Goal: Transaction & Acquisition: Purchase product/service

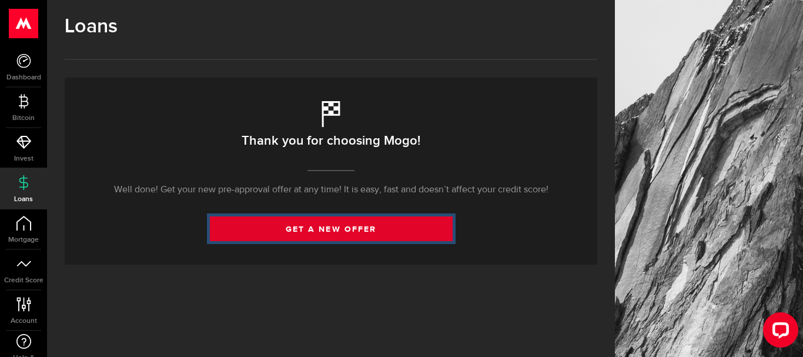
click at [245, 231] on link "get a new offer" at bounding box center [331, 228] width 243 height 25
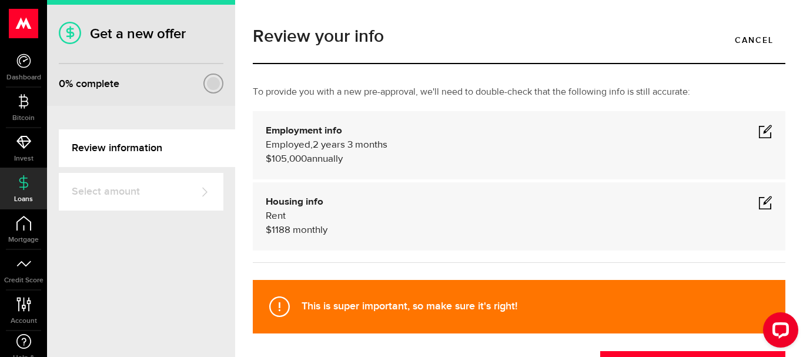
click at [768, 202] on span at bounding box center [765, 202] width 14 height 14
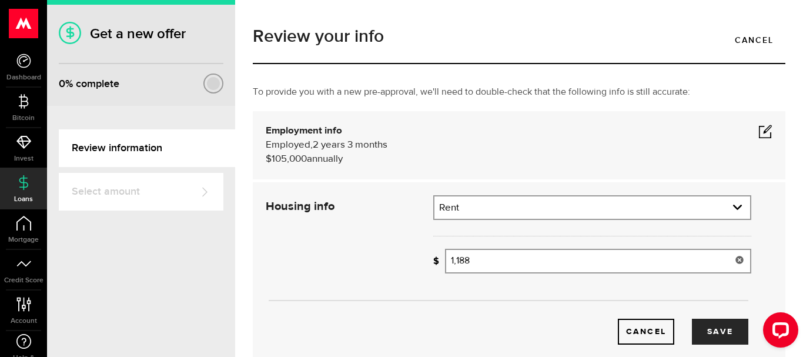
drag, startPoint x: 556, startPoint y: 246, endPoint x: 552, endPoint y: 253, distance: 8.2
click at [552, 253] on div "Residential status What's your residential status? Rent Residential status Rent…" at bounding box center [592, 238] width 336 height 87
drag, startPoint x: 544, startPoint y: 259, endPoint x: 332, endPoint y: 262, distance: 212.2
click at [445, 262] on input "1188" at bounding box center [598, 261] width 306 height 25
type input "0"
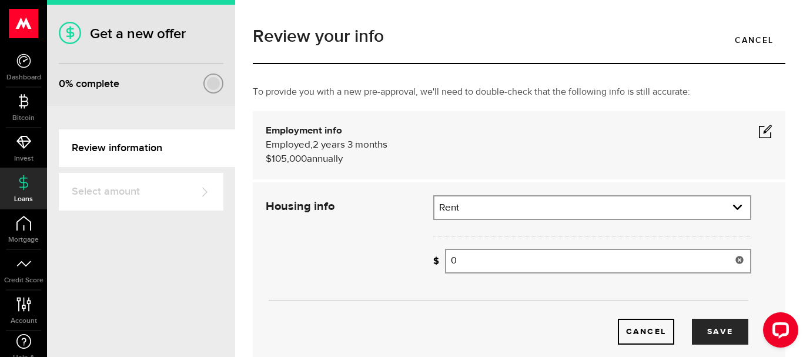
click at [343, 269] on div "Cancel Save" at bounding box center [508, 269] width 521 height 149
click at [767, 140] on div "Employed Hourly , 2 years 3 months (on maternity leave) $105,000 annually undef…" at bounding box center [519, 152] width 507 height 28
click at [767, 136] on span at bounding box center [765, 131] width 14 height 14
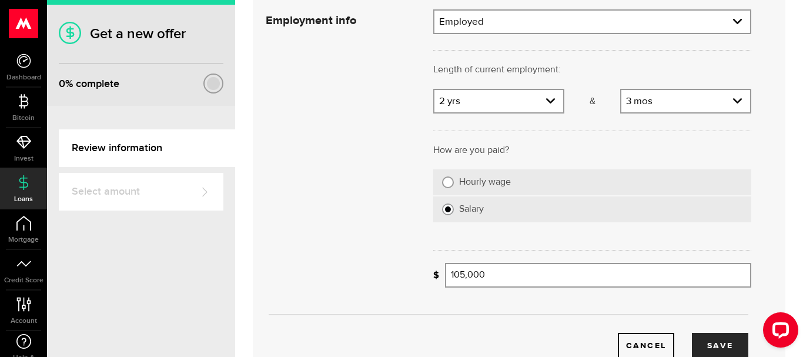
scroll to position [141, 0]
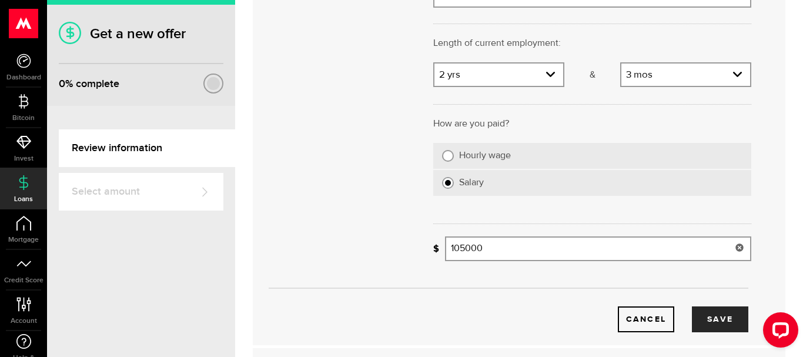
drag, startPoint x: 495, startPoint y: 245, endPoint x: 401, endPoint y: 244, distance: 94.1
click at [445, 244] on input "105000" at bounding box center [598, 248] width 306 height 25
click at [387, 232] on div "Cancel Save" at bounding box center [508, 157] width 521 height 349
type input "88,000"
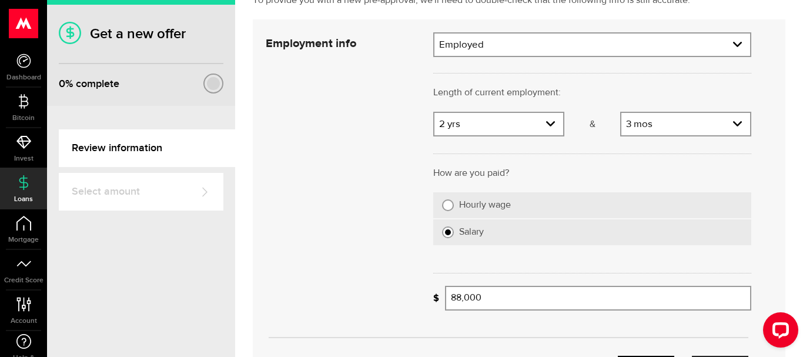
scroll to position [71, 0]
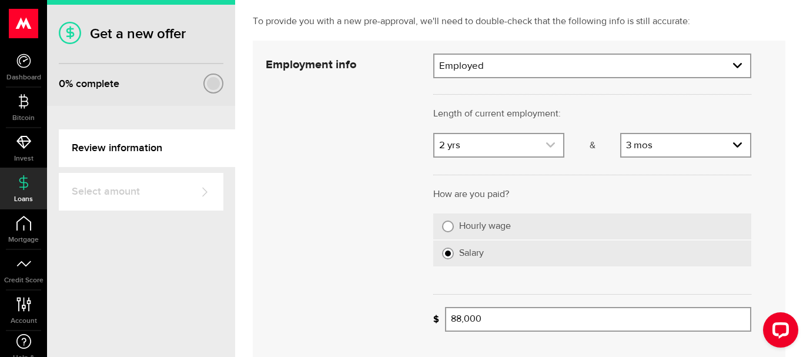
click at [557, 139] on link "expand select" at bounding box center [498, 145] width 129 height 22
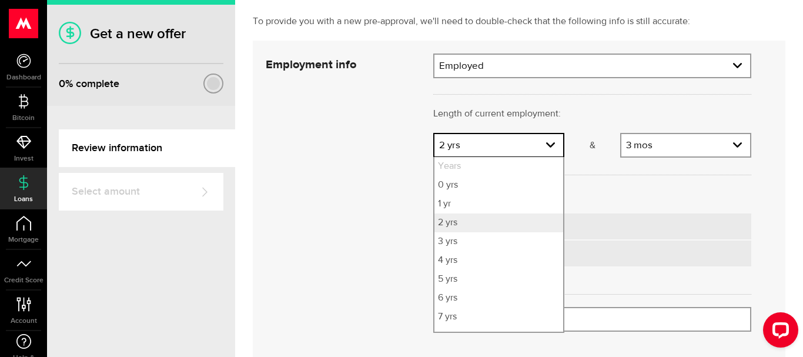
click at [326, 102] on div "Cancel Save" at bounding box center [508, 227] width 521 height 349
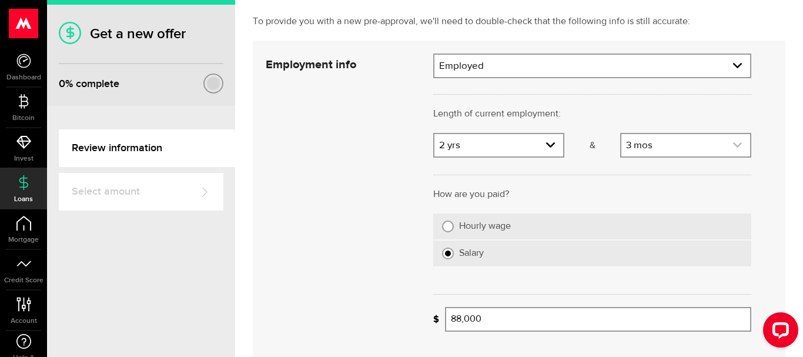
drag, startPoint x: 678, startPoint y: 145, endPoint x: 687, endPoint y: 145, distance: 8.2
click at [679, 145] on link "expand select" at bounding box center [685, 145] width 129 height 22
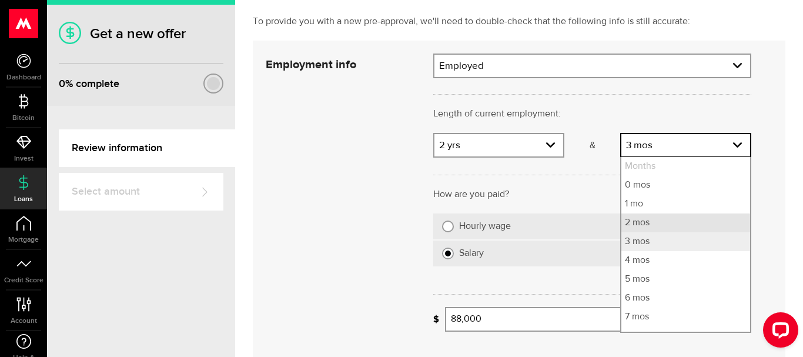
click at [673, 225] on li "2 mos" at bounding box center [685, 222] width 129 height 19
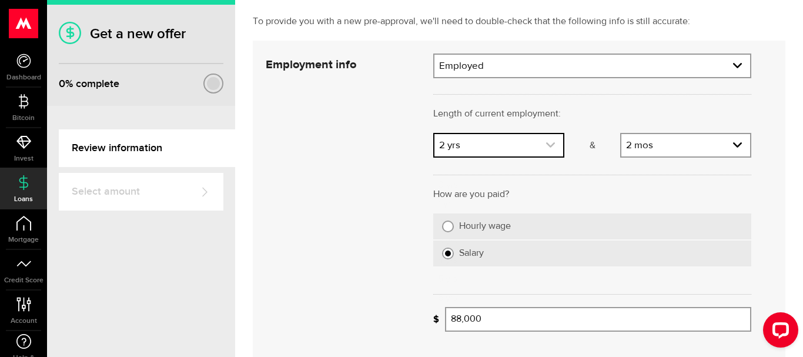
click at [501, 144] on link "expand select" at bounding box center [498, 145] width 129 height 22
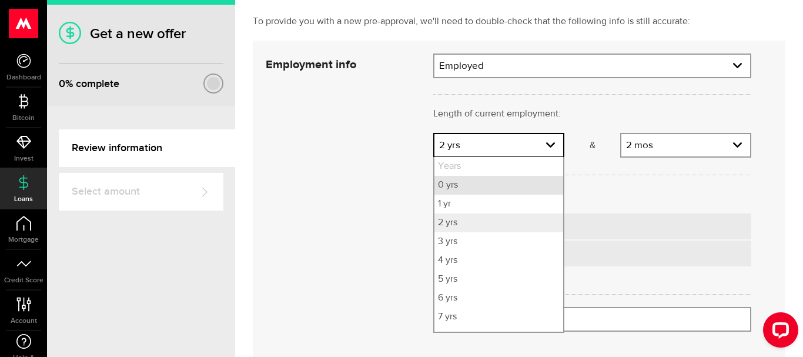
click at [493, 184] on li "0 yrs" at bounding box center [498, 185] width 129 height 19
select select "0"
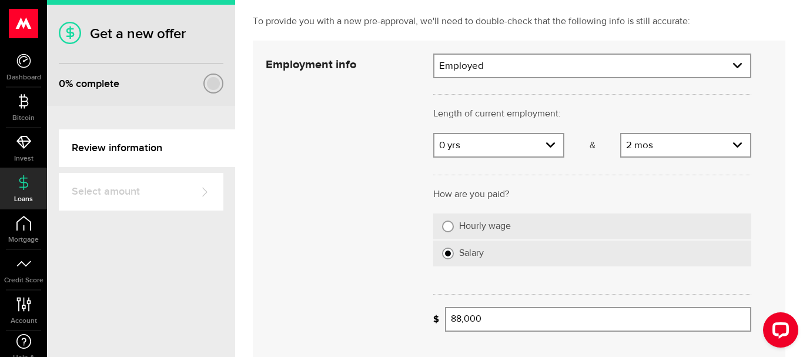
click at [352, 183] on div "Cancel Save" at bounding box center [508, 227] width 521 height 349
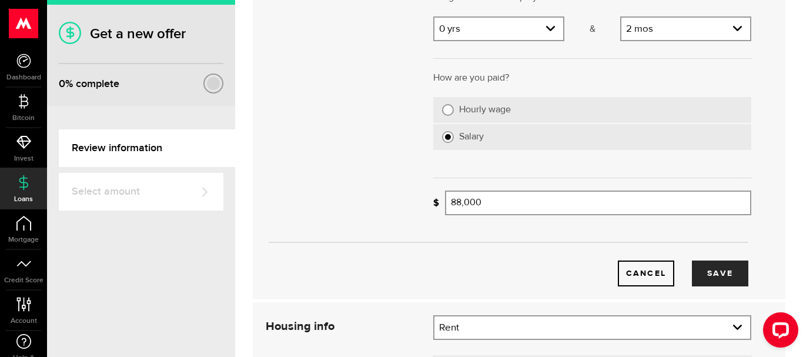
scroll to position [212, 0]
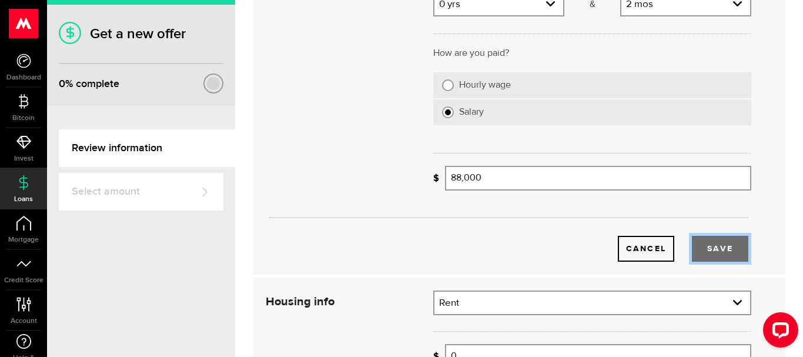
click at [737, 252] on button "Save" at bounding box center [720, 249] width 56 height 26
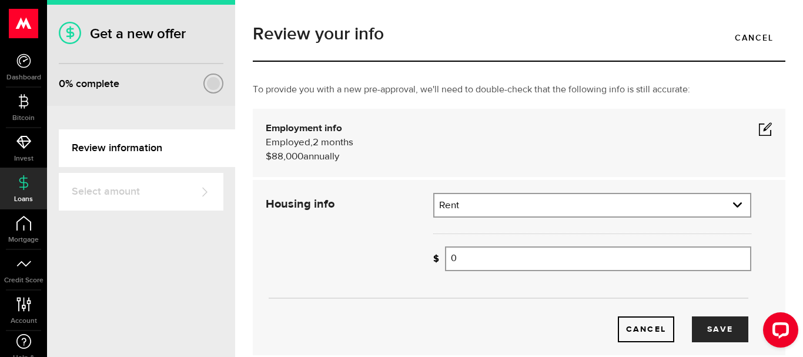
scroll to position [0, 0]
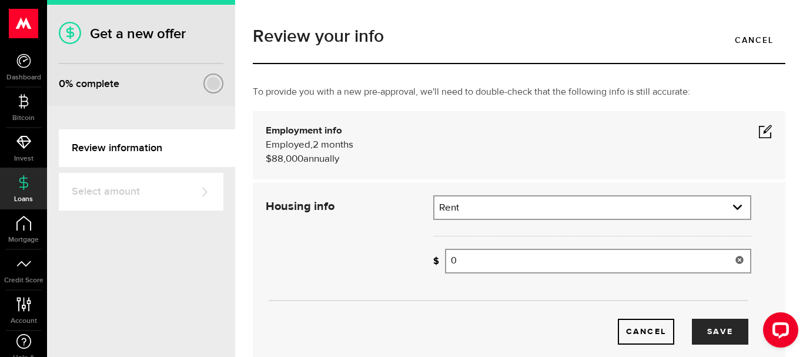
click at [621, 253] on input "0" at bounding box center [598, 261] width 306 height 25
click at [725, 322] on button "Save" at bounding box center [720, 332] width 56 height 26
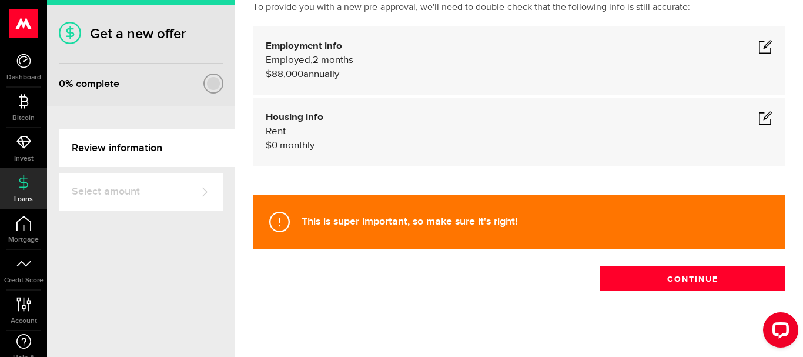
scroll to position [94, 0]
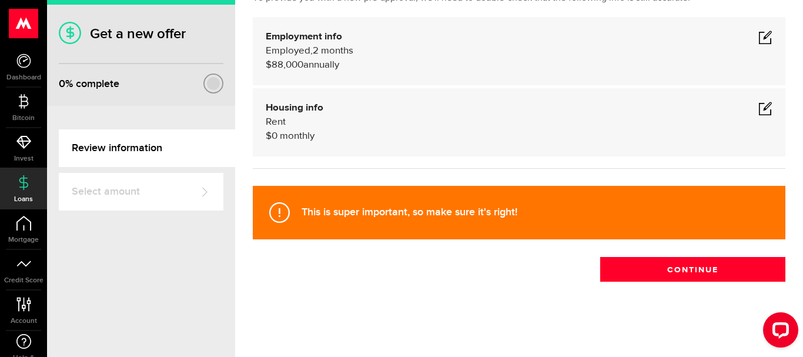
click at [295, 209] on div "This is super important, so make sure it's right!" at bounding box center [519, 212] width 533 height 53
click at [282, 209] on icon at bounding box center [279, 212] width 21 height 21
click at [297, 249] on div "This is super important, so make sure it's right! Continue" at bounding box center [519, 231] width 550 height 102
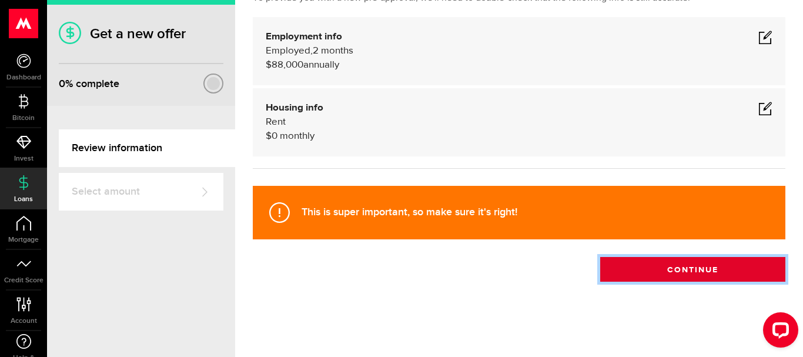
click at [670, 278] on button "Continue" at bounding box center [692, 269] width 185 height 25
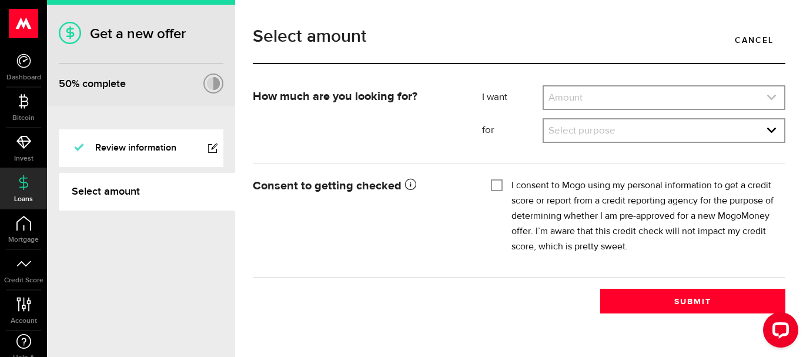
click at [691, 96] on link "expand select" at bounding box center [664, 97] width 240 height 22
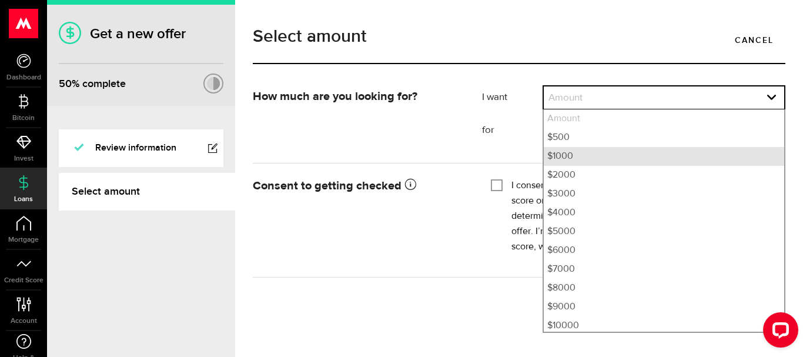
click at [679, 152] on li "$1000" at bounding box center [664, 156] width 240 height 19
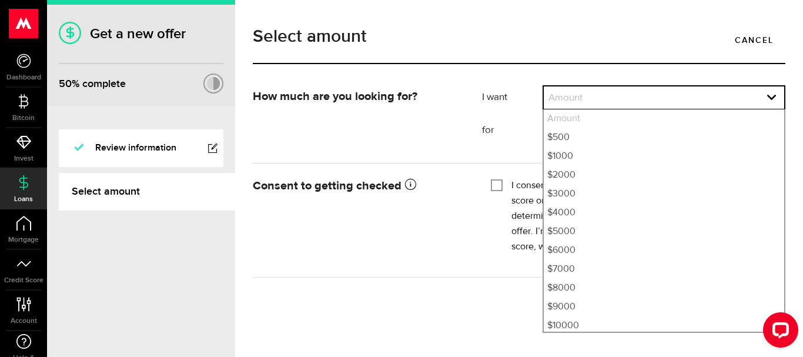
select select "1000"
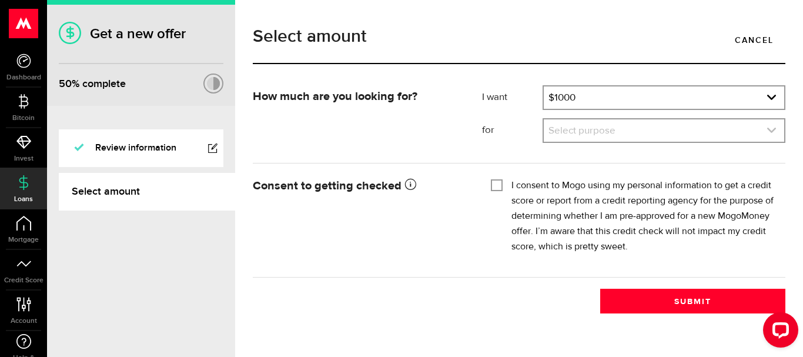
click at [675, 136] on link "expand select" at bounding box center [664, 130] width 240 height 22
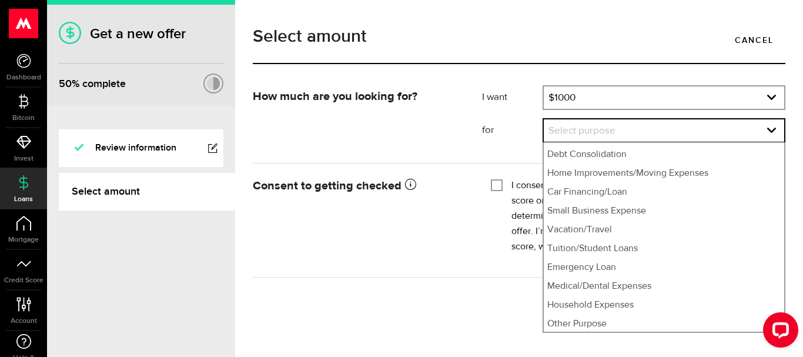
scroll to position [36, 0]
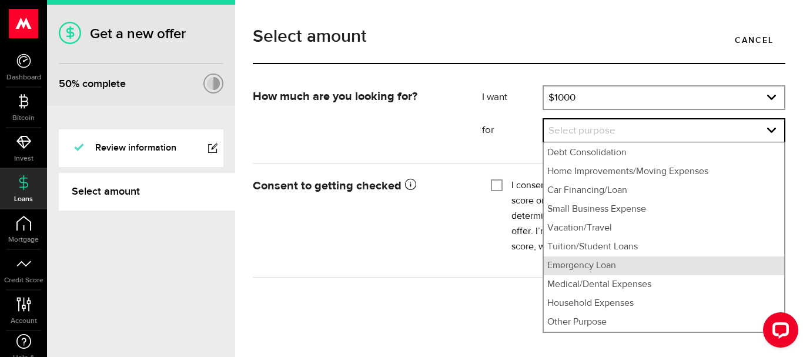
click at [722, 261] on li "Emergency Loan" at bounding box center [664, 265] width 240 height 19
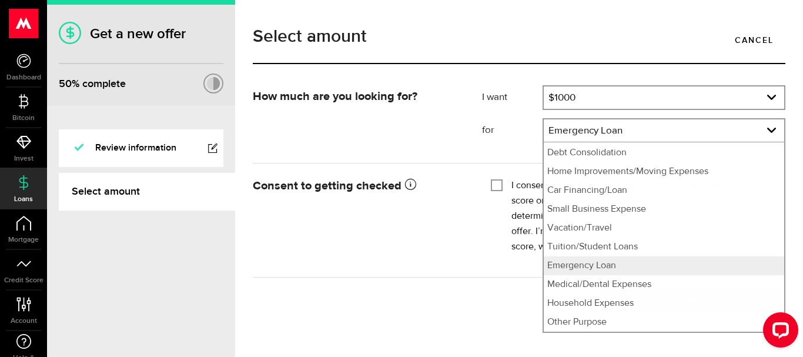
select select "Emergency Loan"
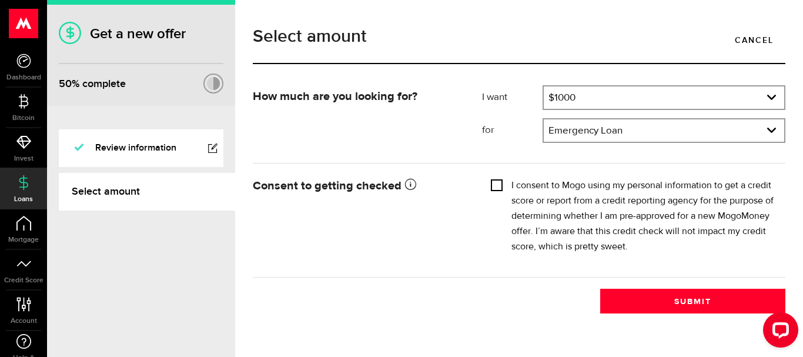
click at [501, 185] on input "I consent to Mogo using my personal information to get a credit score or report…" at bounding box center [497, 184] width 12 height 12
checkbox input "true"
click at [598, 133] on link "expand select" at bounding box center [664, 130] width 240 height 22
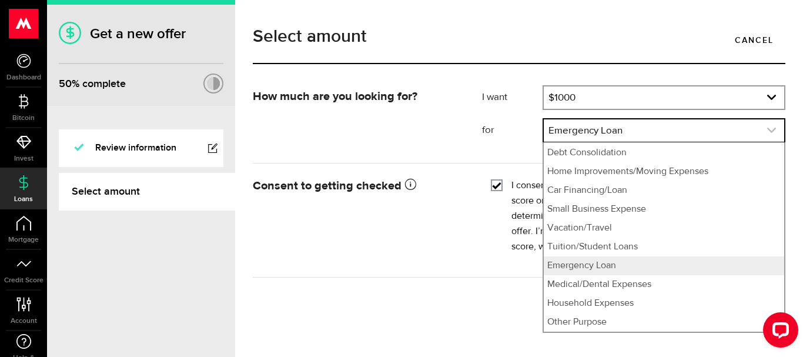
click at [599, 133] on link "expand select" at bounding box center [664, 130] width 240 height 22
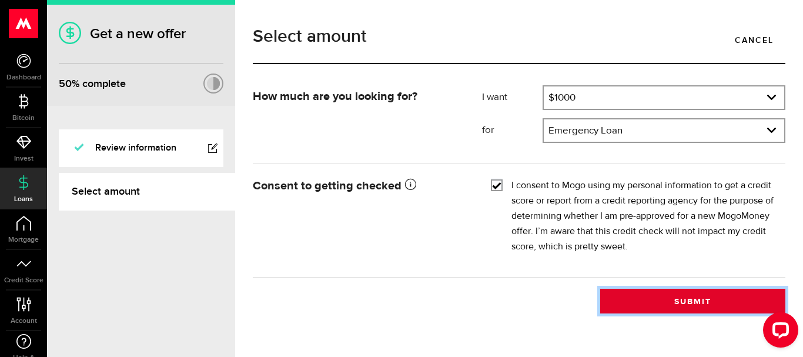
click at [648, 297] on button "Submit" at bounding box center [692, 301] width 185 height 25
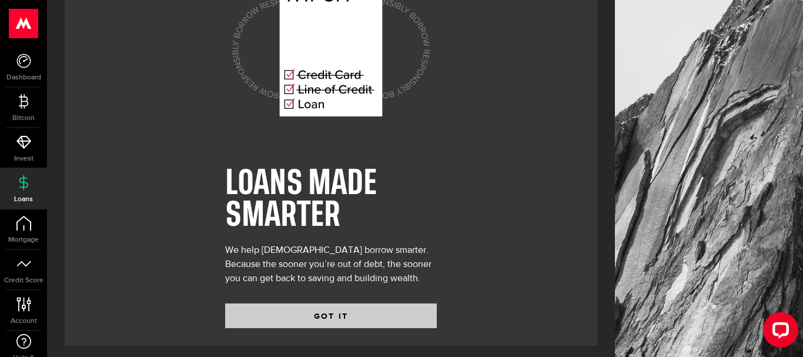
scroll to position [68, 0]
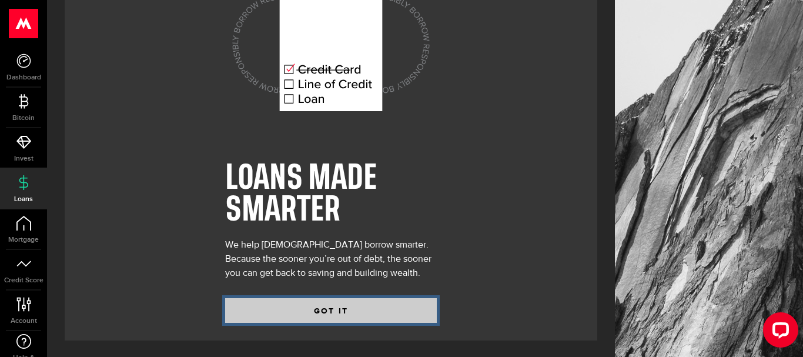
click at [346, 306] on button "GOT IT" at bounding box center [331, 310] width 212 height 25
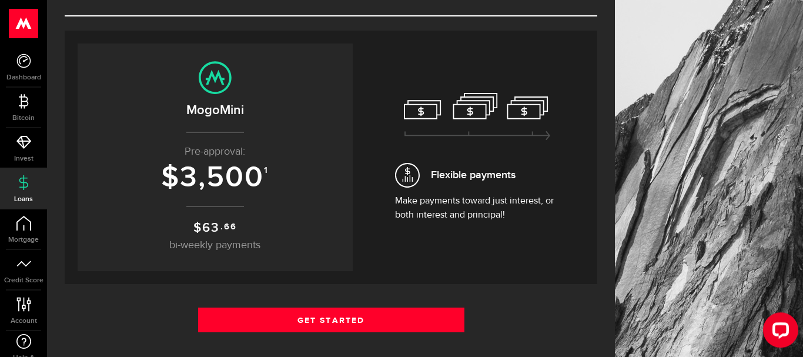
scroll to position [120, 0]
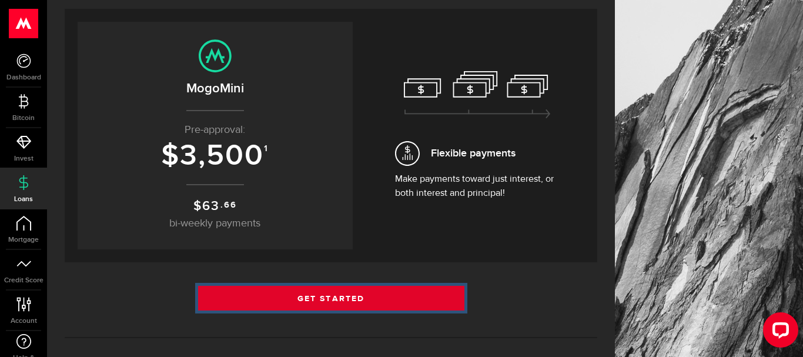
click at [332, 296] on link "Get Started" at bounding box center [331, 298] width 266 height 25
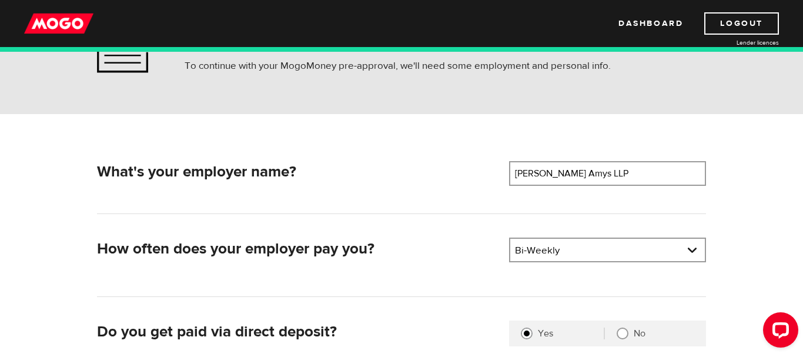
scroll to position [120, 0]
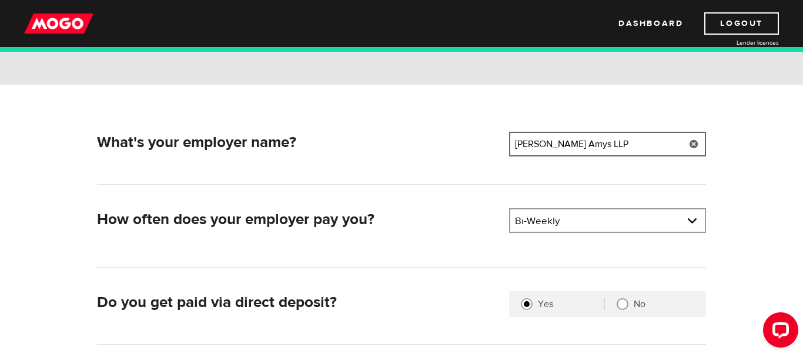
drag, startPoint x: 617, startPoint y: 153, endPoint x: 440, endPoint y: 135, distance: 177.9
click at [509, 135] on input "Hughes Amys LLP" at bounding box center [607, 144] width 197 height 25
type input "c"
type input "CAA Niagara"
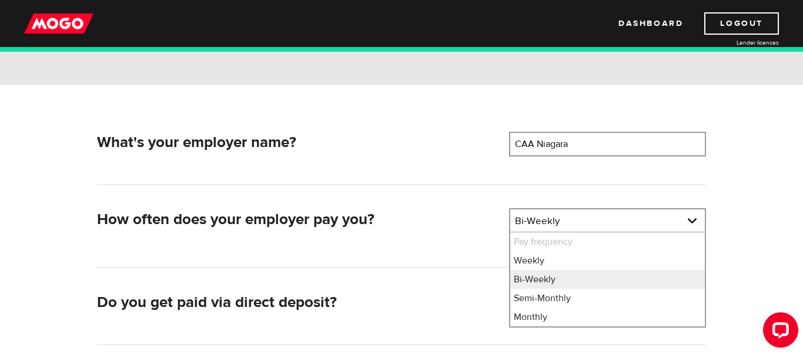
click at [459, 223] on h2 "How often does your employer pay you?" at bounding box center [298, 219] width 403 height 18
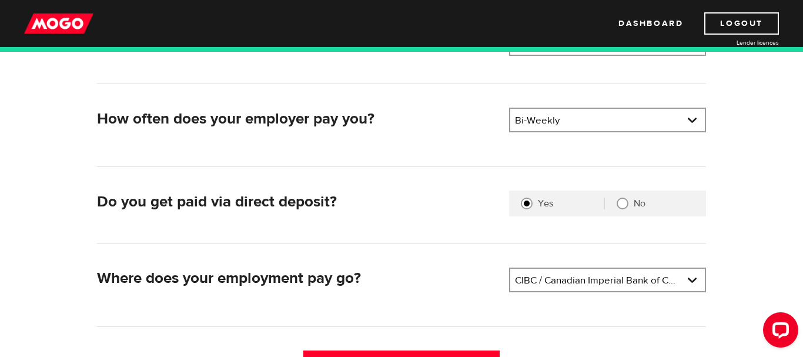
scroll to position [240, 0]
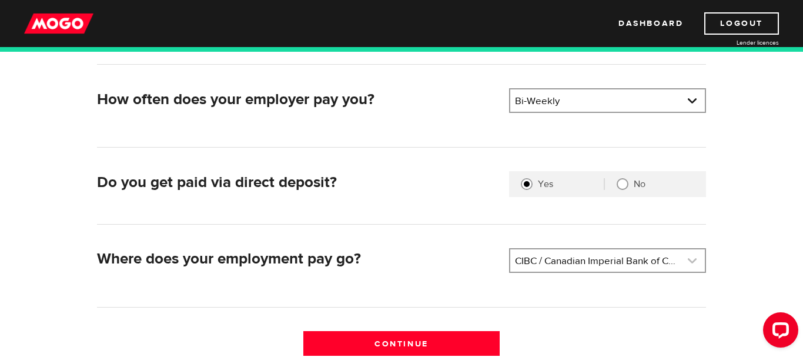
click at [536, 258] on link at bounding box center [607, 260] width 195 height 22
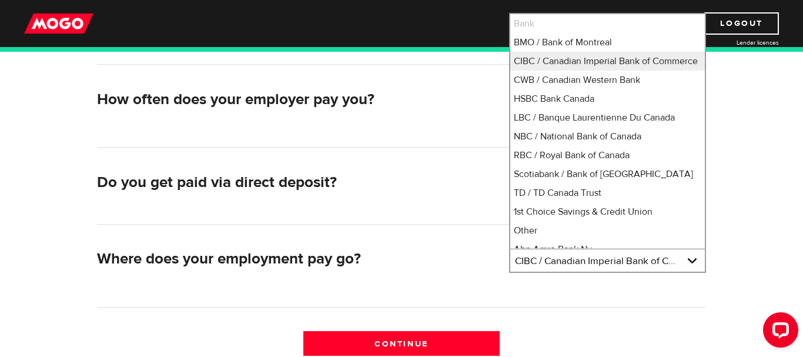
scroll to position [118, 0]
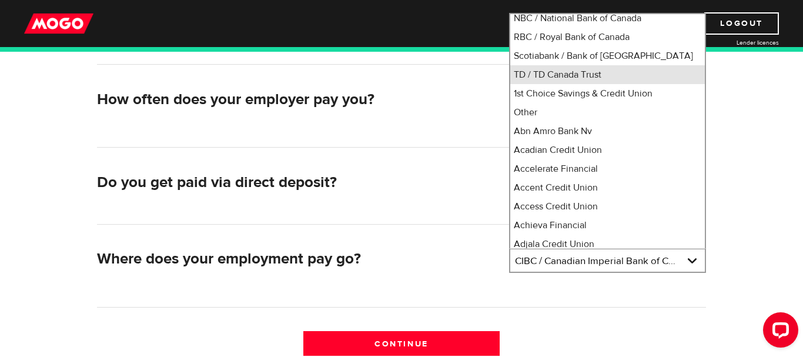
click at [611, 78] on li "TD / TD Canada Trust" at bounding box center [607, 74] width 195 height 19
select select "9"
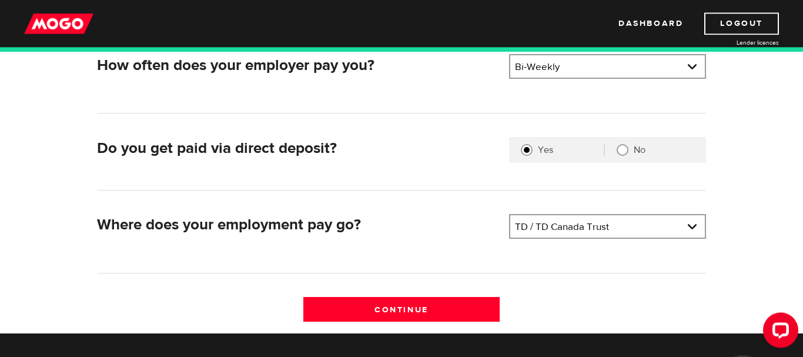
scroll to position [300, 0]
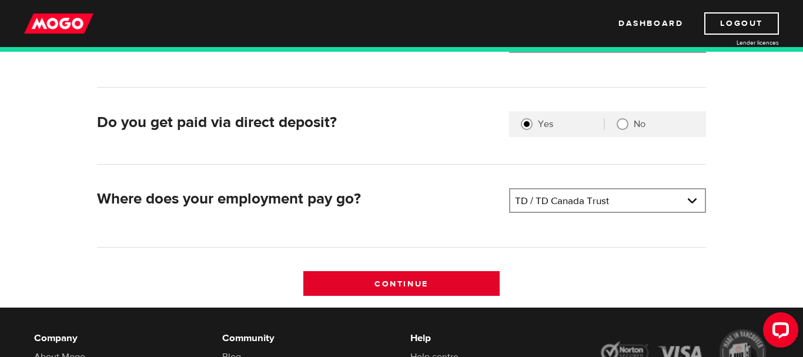
click at [428, 281] on input "Continue" at bounding box center [401, 283] width 197 height 25
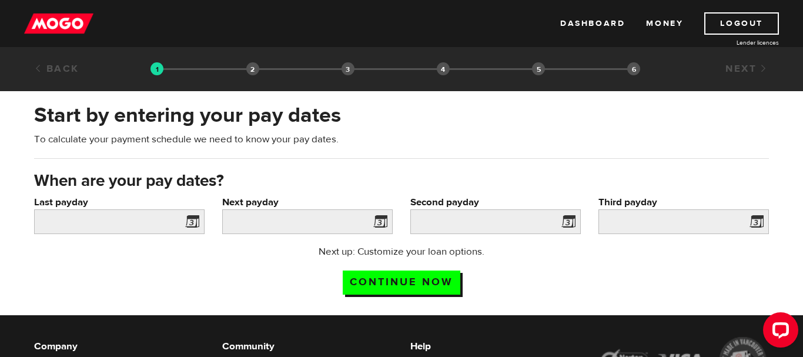
click at [189, 221] on span at bounding box center [190, 223] width 18 height 19
click at [148, 217] on input "Last payday" at bounding box center [119, 221] width 170 height 25
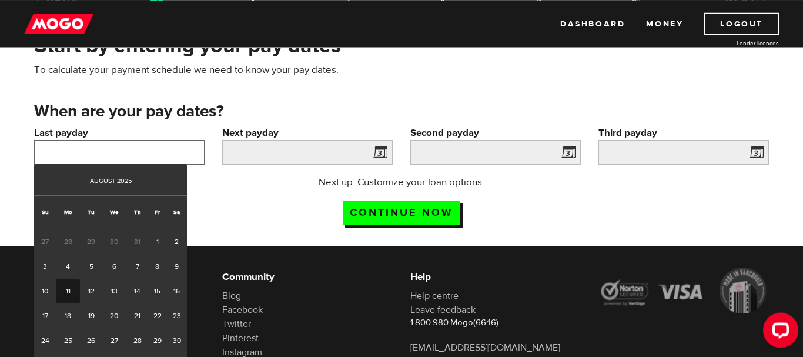
scroll to position [120, 0]
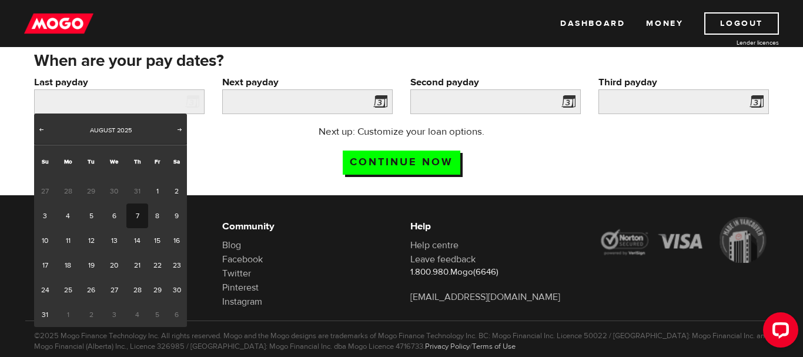
click at [141, 216] on link "7" at bounding box center [137, 215] width 22 height 25
type input "2025/08/07"
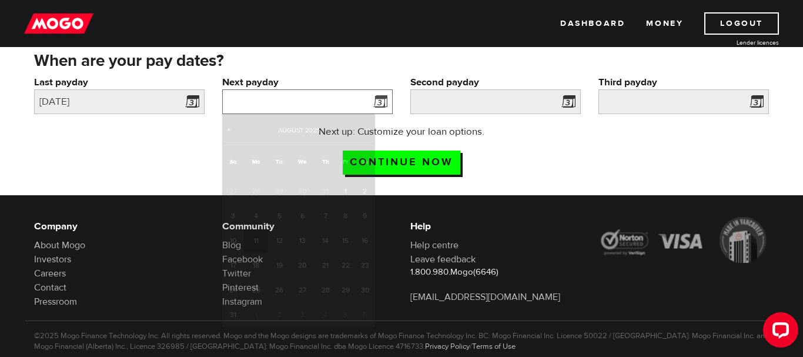
click at [313, 99] on input "Next payday" at bounding box center [307, 101] width 170 height 25
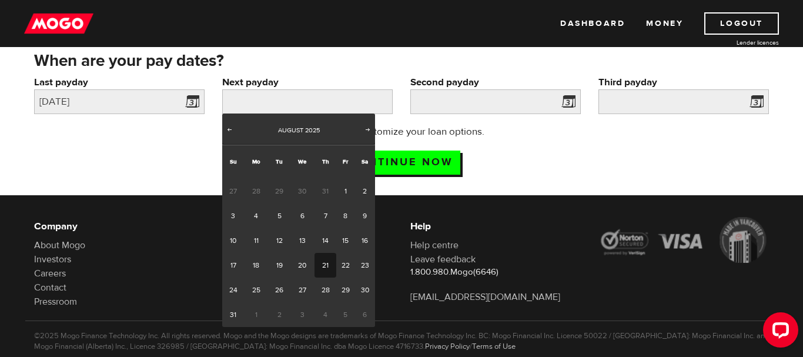
click at [327, 258] on link "21" at bounding box center [326, 265] width 22 height 25
type input "2025/08/21"
type input "2025/9/4"
type input "2025/9/18"
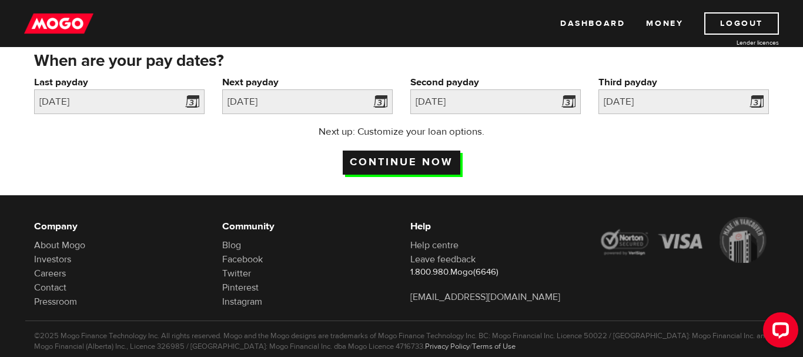
click at [448, 159] on input "Continue now" at bounding box center [402, 162] width 118 height 24
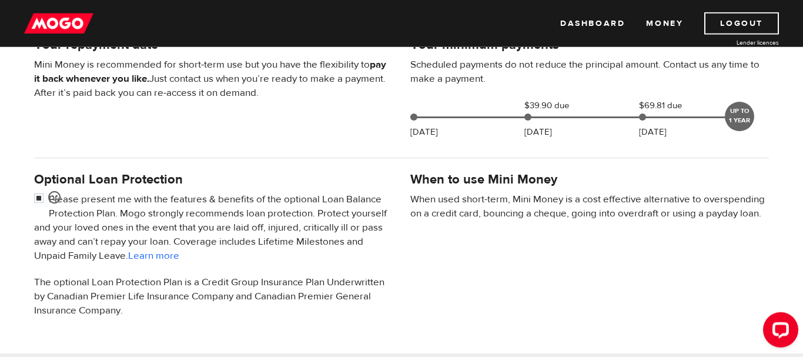
scroll to position [300, 0]
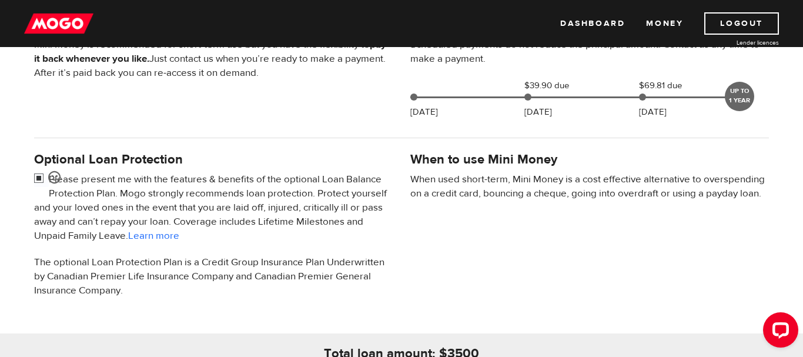
click at [45, 176] on input "checkbox" at bounding box center [41, 179] width 15 height 15
checkbox input "false"
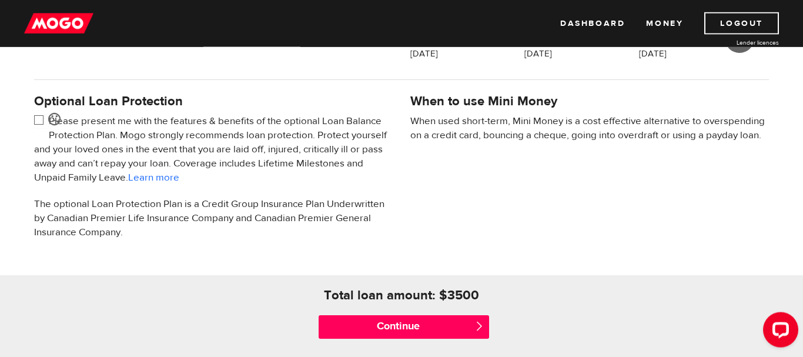
scroll to position [420, 0]
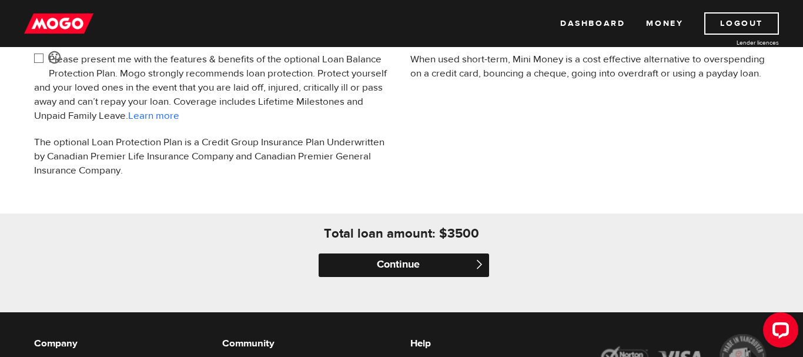
click at [415, 263] on input "Continue" at bounding box center [404, 265] width 170 height 24
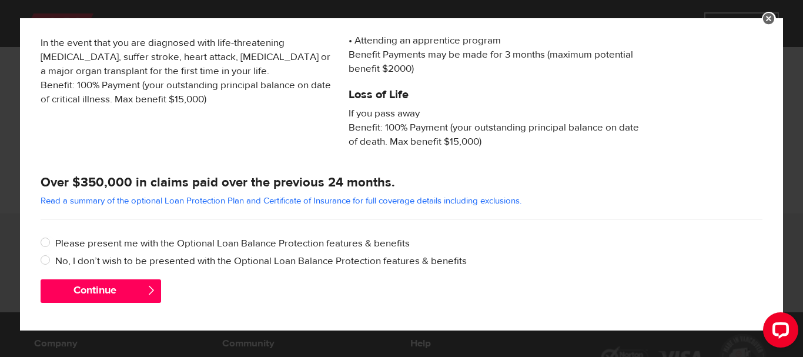
scroll to position [274, 0]
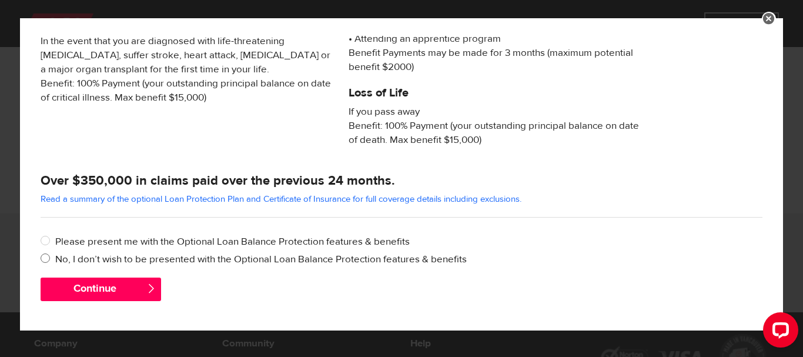
click at [46, 255] on input "No, I don’t wish to be presented with the Optional Loan Balance Protection feat…" at bounding box center [48, 259] width 15 height 15
radio input "true"
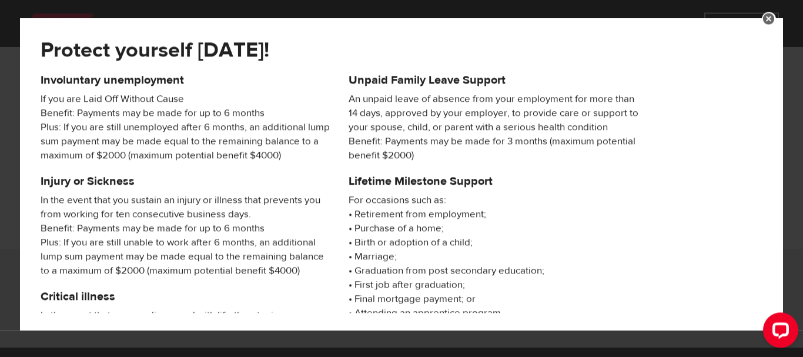
scroll to position [360, 0]
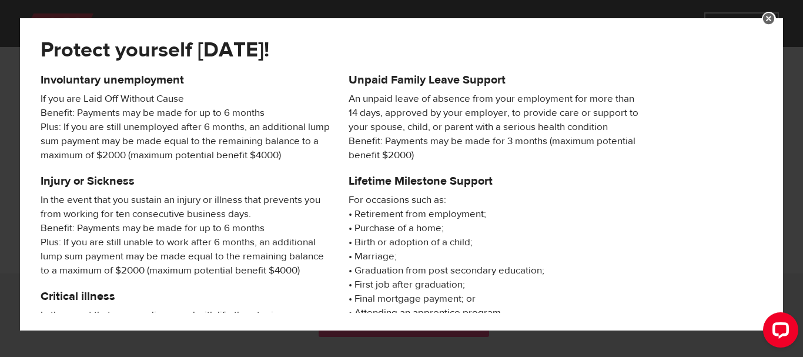
click at [772, 17] on link at bounding box center [769, 19] width 14 height 14
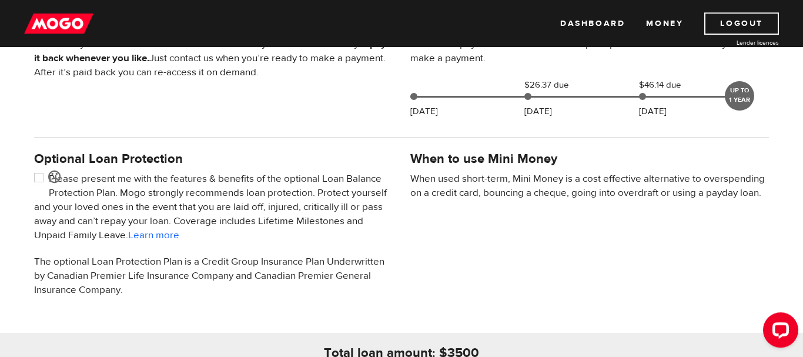
scroll to position [300, 0]
click at [38, 176] on input "checkbox" at bounding box center [41, 179] width 15 height 15
checkbox input "true"
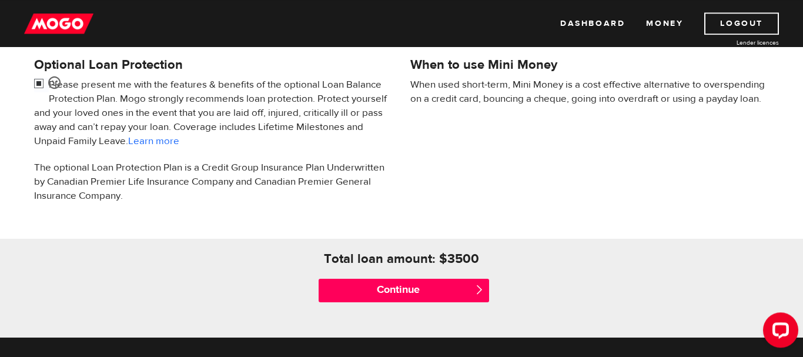
scroll to position [420, 0]
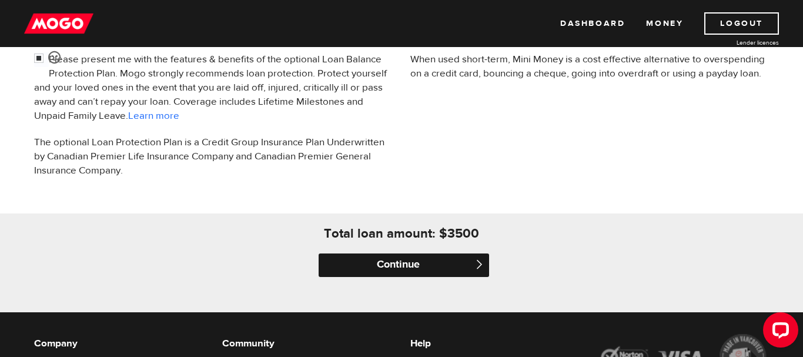
click at [420, 265] on input "Continue" at bounding box center [404, 265] width 170 height 24
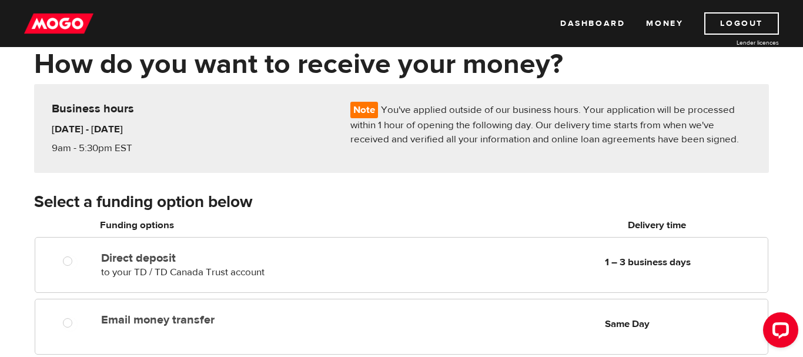
scroll to position [120, 0]
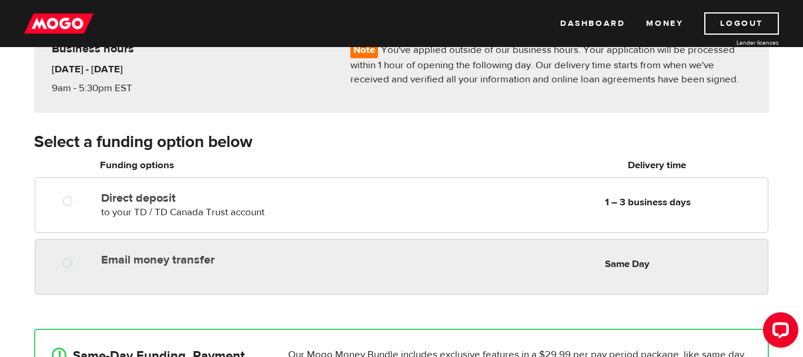
radio input "true"
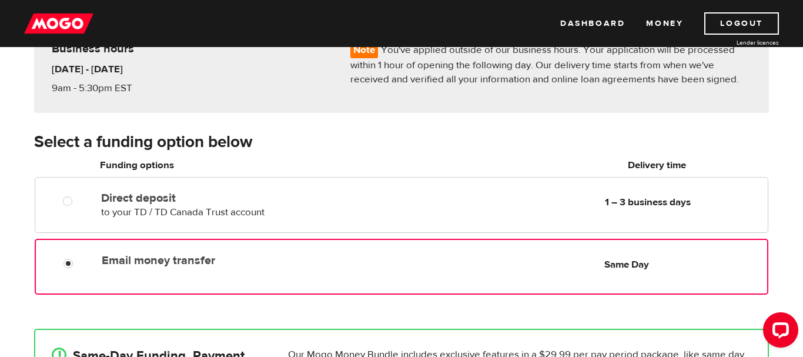
click at [204, 262] on label "Email money transfer" at bounding box center [237, 260] width 270 height 14
click at [78, 262] on input "Email money transfer" at bounding box center [70, 264] width 15 height 15
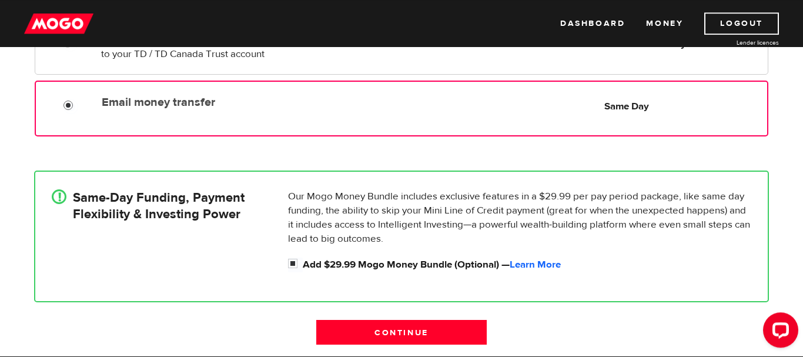
scroll to position [300, 0]
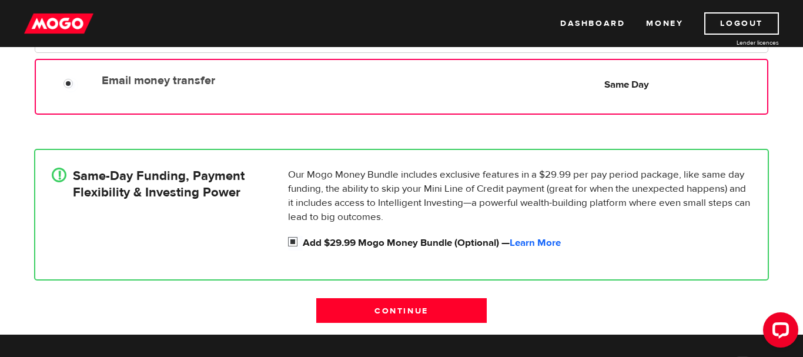
click at [352, 240] on label "Add $29.99 Mogo Money Bundle (Optional) — Learn More" at bounding box center [527, 243] width 449 height 14
click at [303, 240] on input "Add $29.99 Mogo Money Bundle (Optional) — Learn More" at bounding box center [295, 243] width 15 height 15
checkbox input "false"
radio input "false"
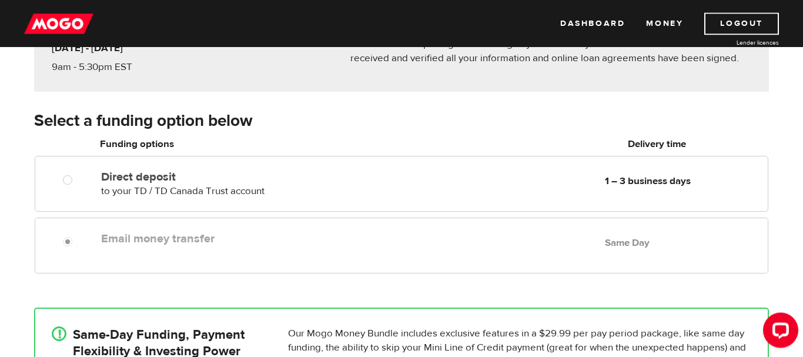
scroll to position [120, 0]
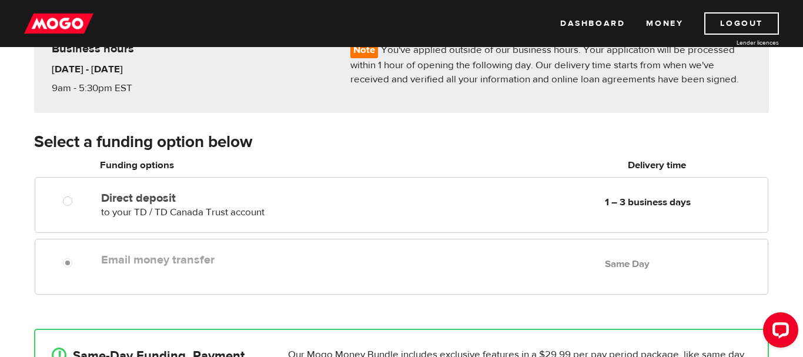
click at [456, 267] on div "Email money transfer Delivery in Same Day Same Day" at bounding box center [431, 259] width 671 height 23
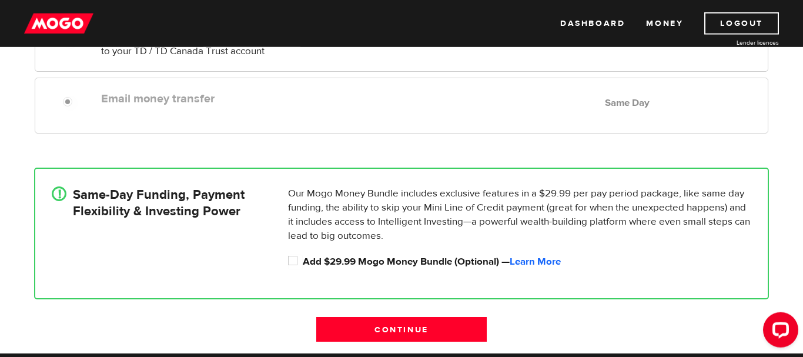
scroll to position [300, 0]
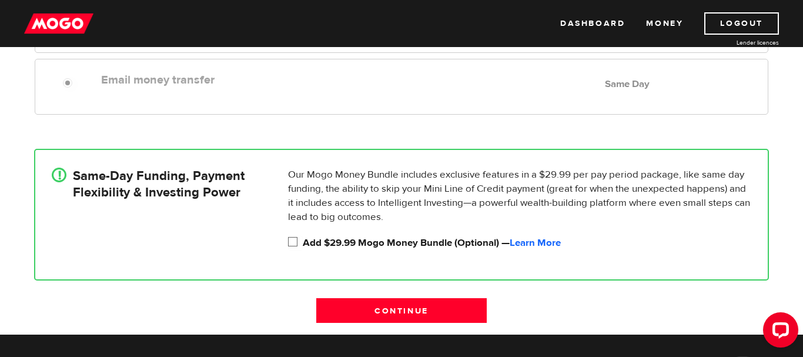
click at [300, 242] on input "Add $29.99 Mogo Money Bundle (Optional) — Learn More" at bounding box center [295, 243] width 15 height 15
checkbox input "true"
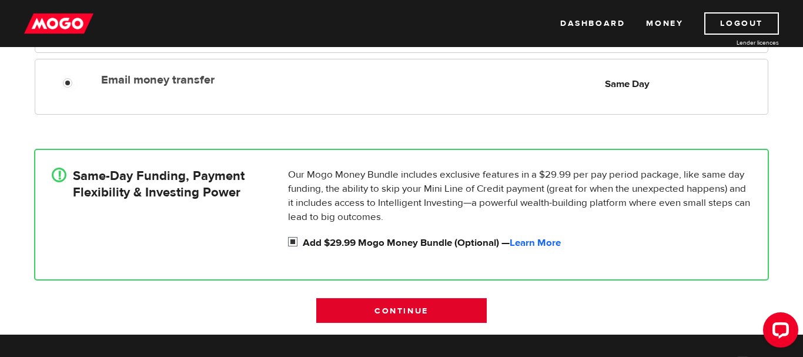
click at [371, 316] on input "Continue" at bounding box center [401, 310] width 170 height 25
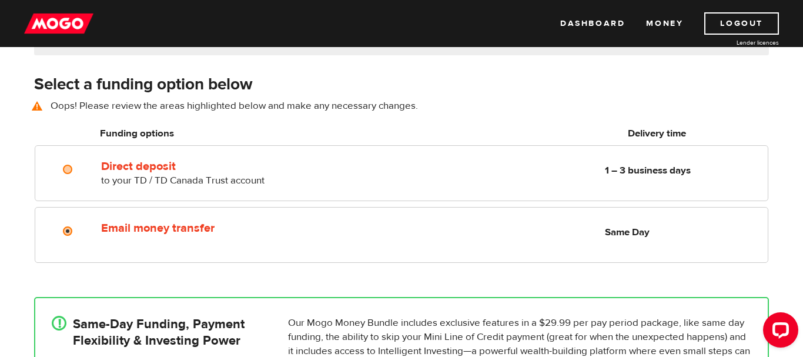
scroll to position [163, 0]
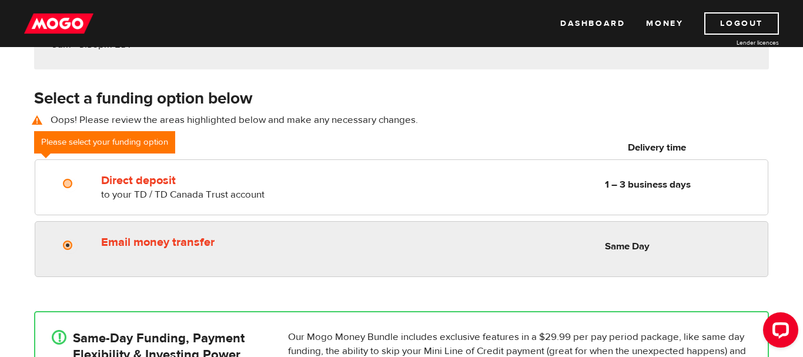
radio input "true"
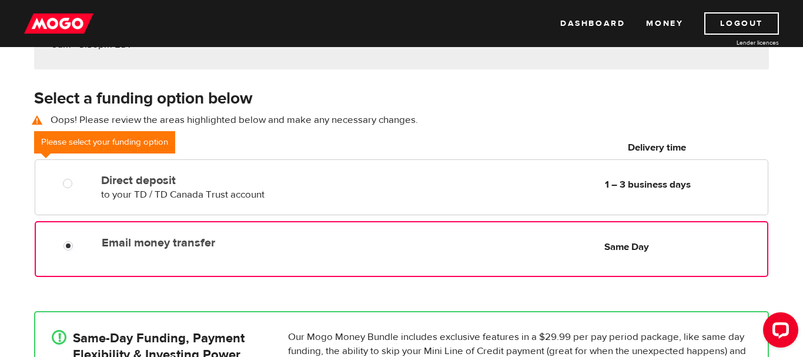
click at [152, 250] on div "Email money transfer Delivery in Same Day Same Day" at bounding box center [432, 242] width 670 height 23
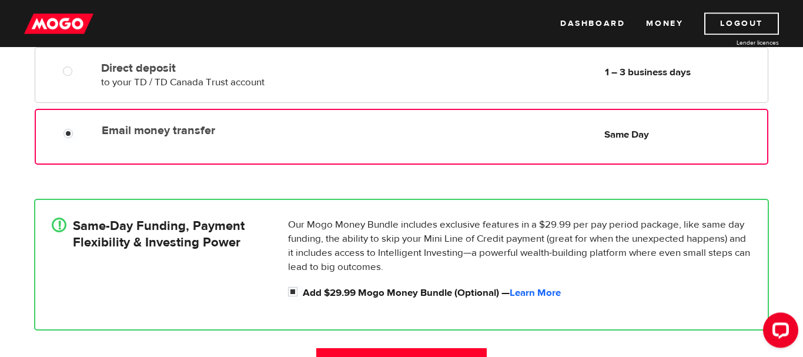
scroll to position [283, 0]
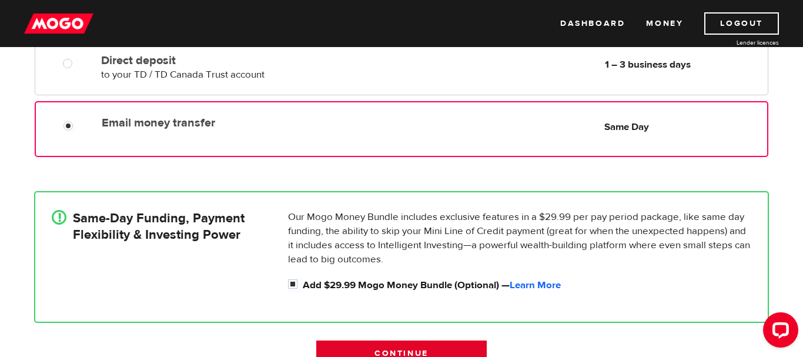
click at [414, 346] on input "Continue" at bounding box center [401, 352] width 170 height 25
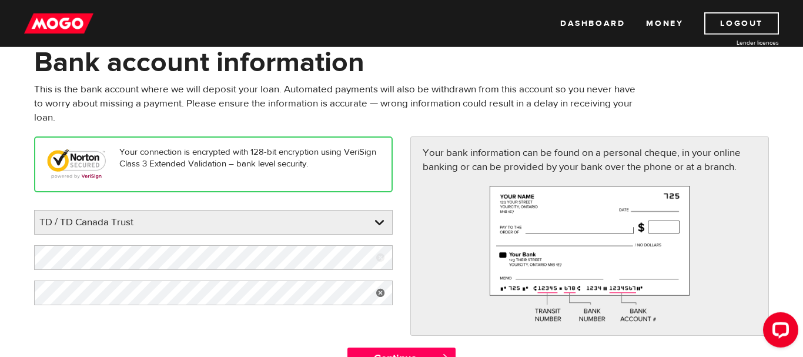
scroll to position [60, 0]
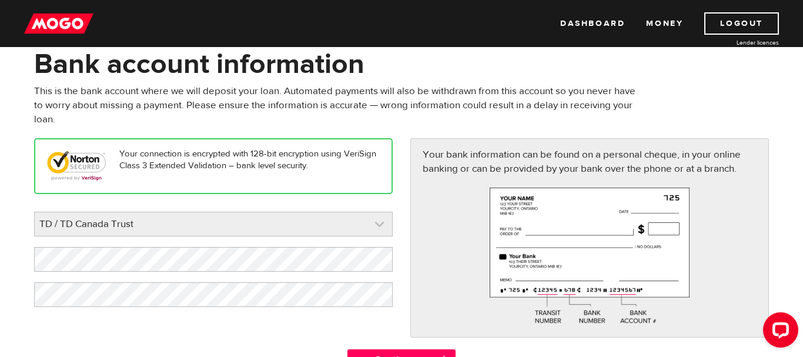
click at [258, 226] on link at bounding box center [213, 224] width 357 height 24
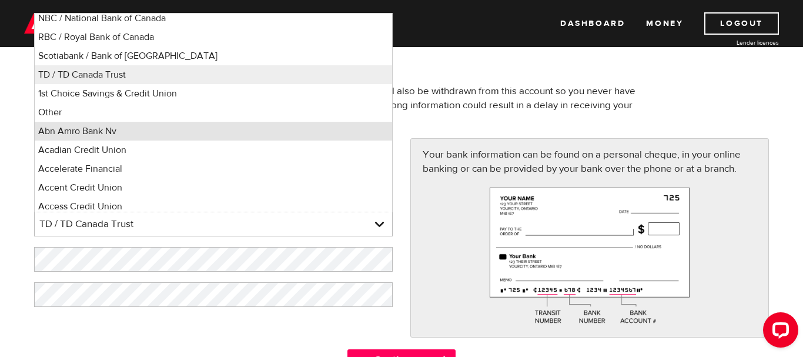
scroll to position [0, 0]
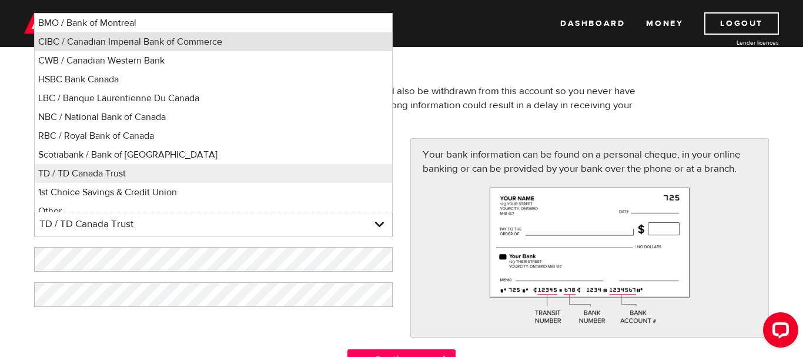
click at [277, 44] on li "CIBC / Canadian Imperial Bank of Commerce" at bounding box center [213, 41] width 357 height 19
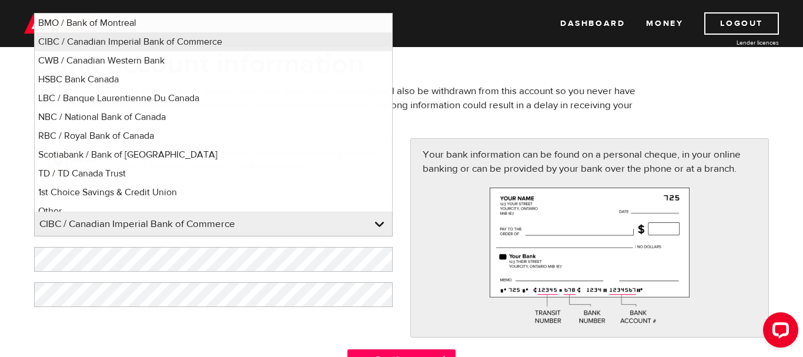
select select "4"
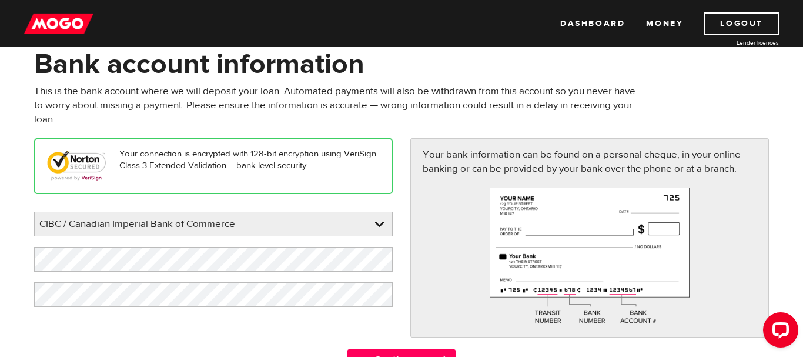
click at [258, 329] on div "Your connection is encrypted with 128-bit encryption using VeriSign Class 3 Ext…" at bounding box center [401, 243] width 752 height 210
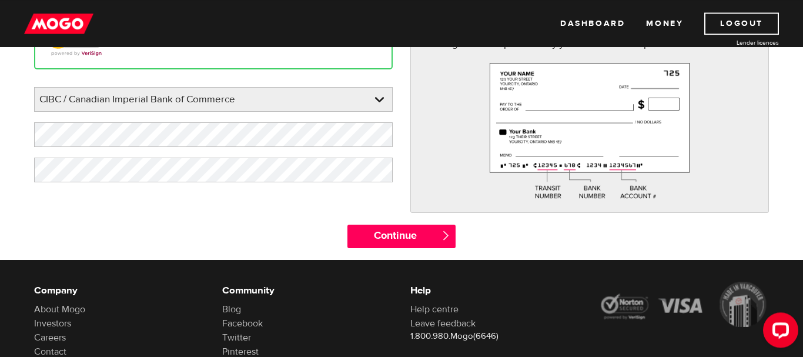
scroll to position [120, 0]
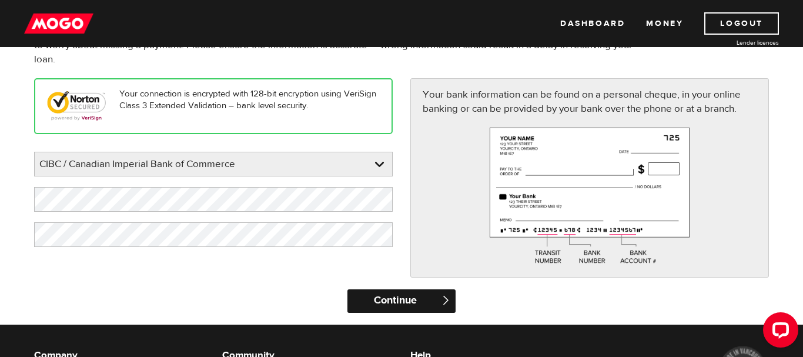
click at [400, 306] on input "Continue" at bounding box center [401, 301] width 108 height 24
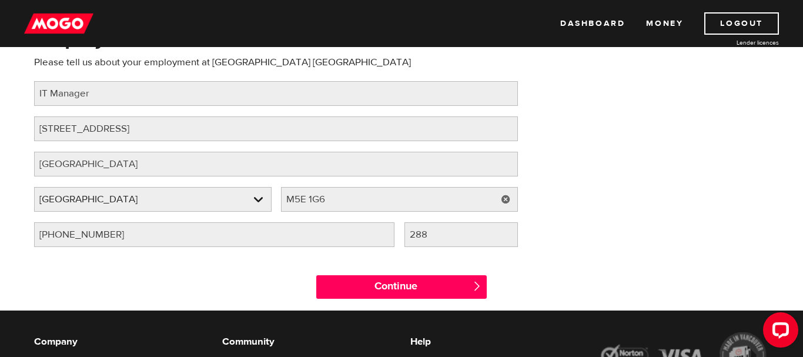
scroll to position [60, 0]
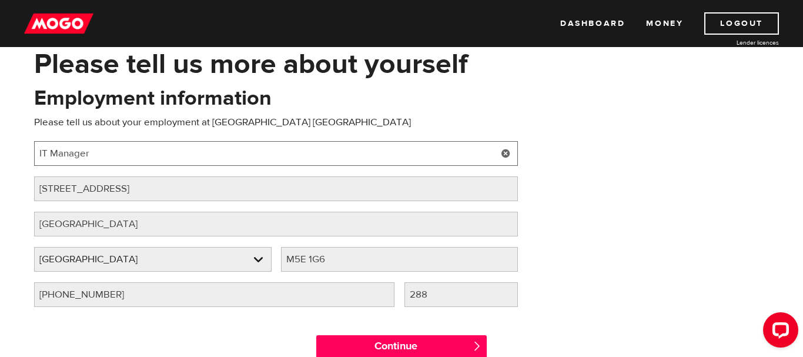
drag, startPoint x: 178, startPoint y: 148, endPoint x: 0, endPoint y: 146, distance: 177.6
click at [34, 146] on input "IT Manager" at bounding box center [276, 153] width 484 height 25
type input "IT Project Manager"
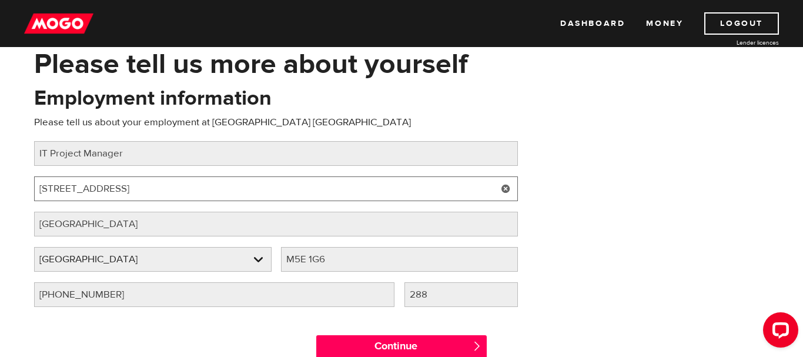
paste input "[STREET_ADDRESS]"
type input "3271 Schmon Parkway"
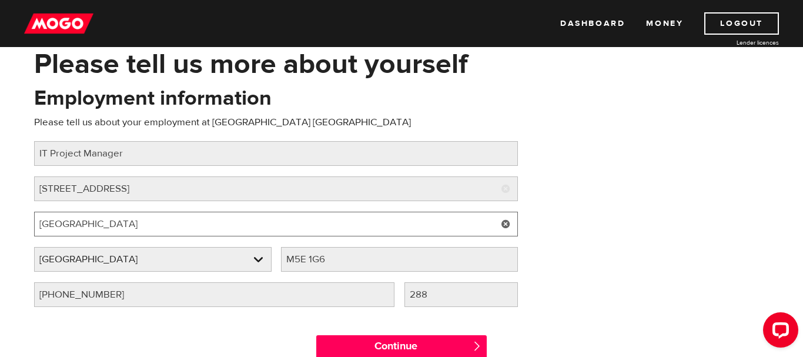
drag, startPoint x: 134, startPoint y: 227, endPoint x: 0, endPoint y: 214, distance: 134.7
click at [34, 214] on input "Toronto" at bounding box center [276, 224] width 484 height 25
paste input "horold, ON L2V 4Y6"
drag, startPoint x: 155, startPoint y: 223, endPoint x: 97, endPoint y: 233, distance: 59.1
click at [97, 233] on input "Thorold, ON L2V 4Y6" at bounding box center [276, 224] width 484 height 25
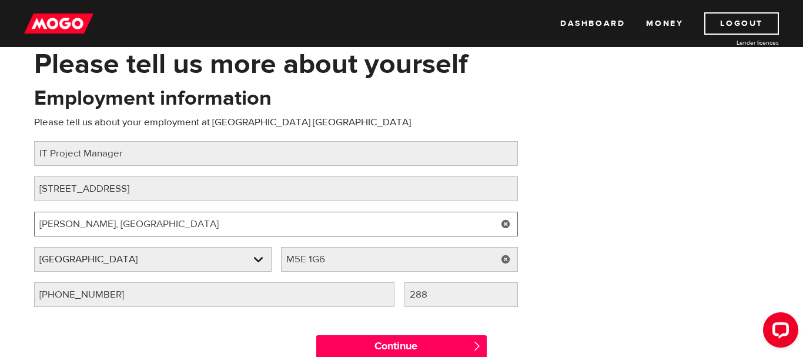
type input "Thorold, ON"
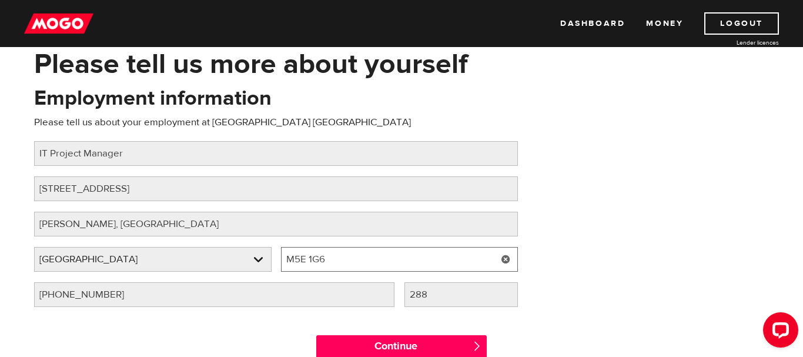
drag, startPoint x: 363, startPoint y: 259, endPoint x: 185, endPoint y: 259, distance: 178.7
click at [281, 259] on input "M5E 1G6" at bounding box center [400, 259] width 238 height 25
paste input "L2V 4Y"
type input "L2V 4Y6"
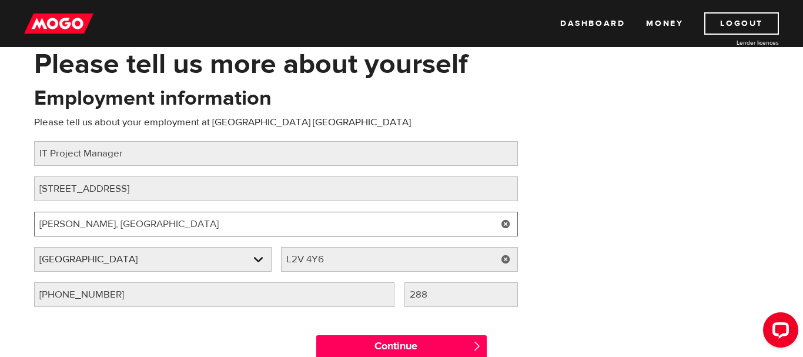
click at [158, 224] on input "Thorold, ON" at bounding box center [276, 224] width 484 height 25
type input "Thorold"
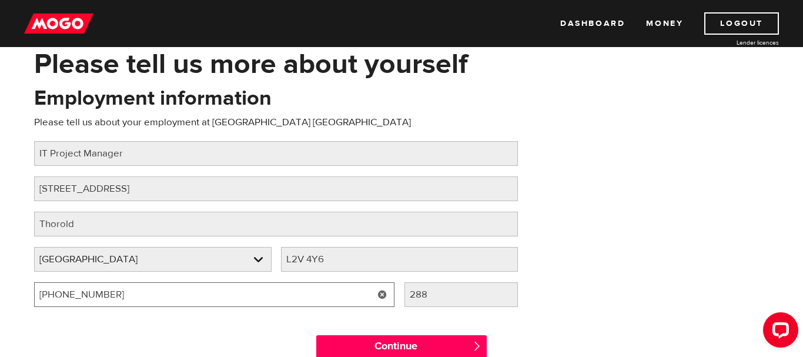
click at [121, 299] on input "(416) 367-1608" at bounding box center [214, 294] width 360 height 25
drag, startPoint x: 121, startPoint y: 293, endPoint x: 0, endPoint y: 263, distance: 124.6
click at [34, 282] on input "(416) 367-1608" at bounding box center [214, 294] width 360 height 25
type input "(905) 225-1490"
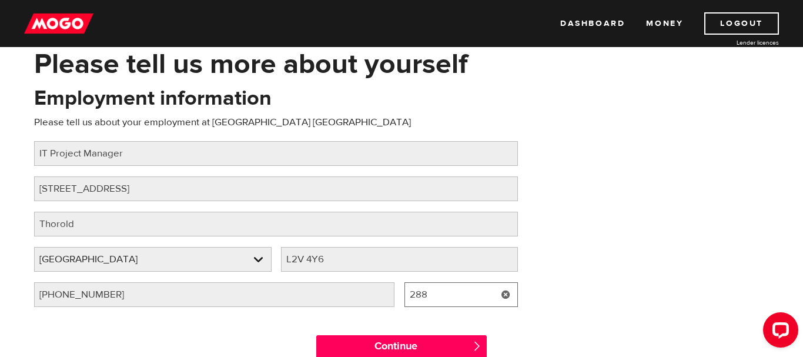
drag, startPoint x: 447, startPoint y: 302, endPoint x: 313, endPoint y: 267, distance: 138.6
click at [404, 282] on input "288" at bounding box center [461, 294] width 114 height 25
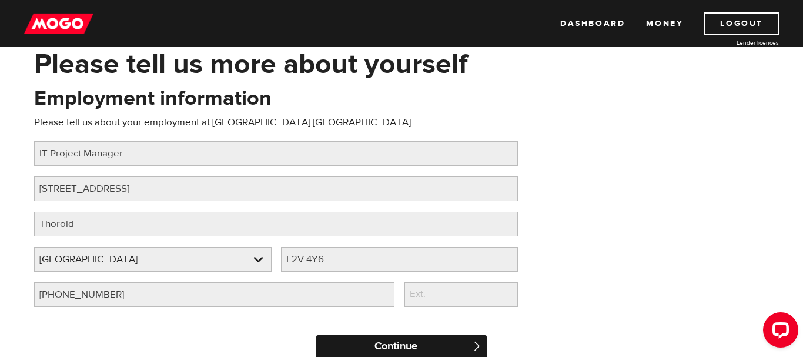
click at [386, 340] on input "Continue" at bounding box center [401, 347] width 170 height 24
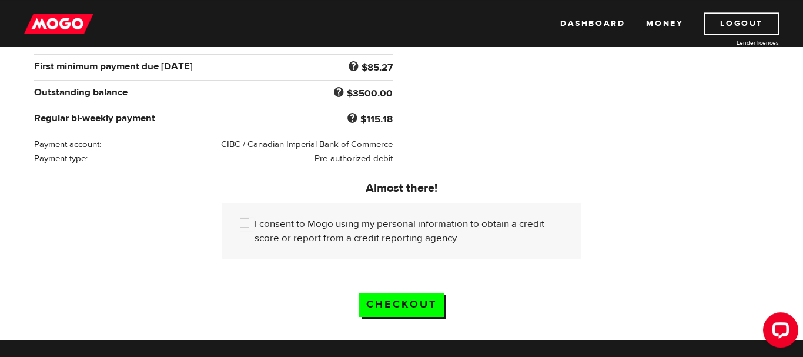
scroll to position [240, 0]
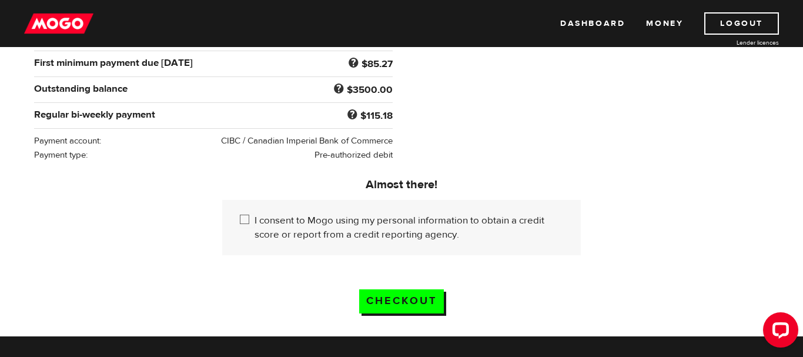
click at [243, 213] on input "I consent to Mogo using my personal information to obtain a credit score or rep…" at bounding box center [247, 220] width 15 height 15
checkbox input "true"
click at [409, 292] on input "Checkout" at bounding box center [401, 301] width 85 height 24
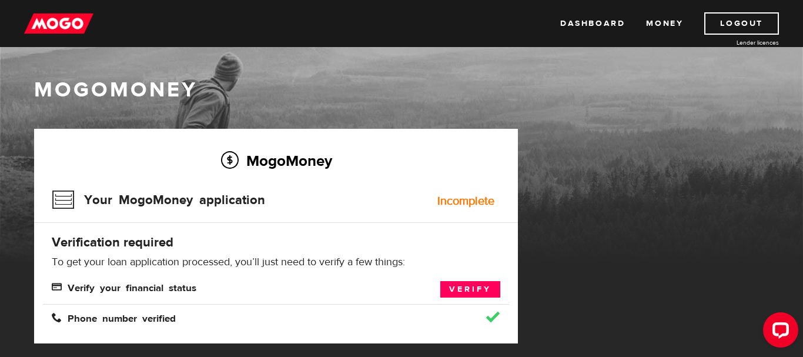
scroll to position [60, 0]
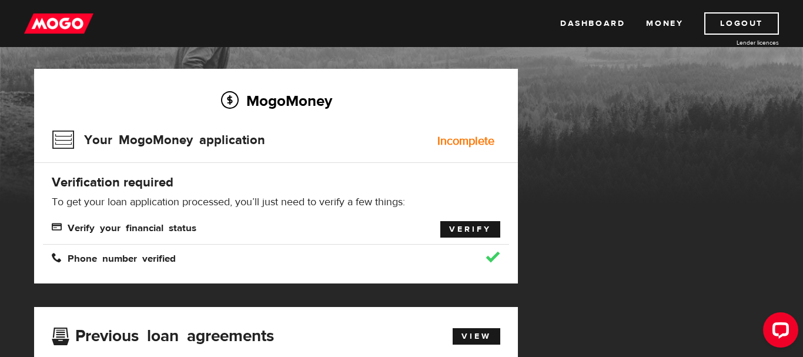
click at [457, 225] on link "Verify" at bounding box center [470, 229] width 60 height 16
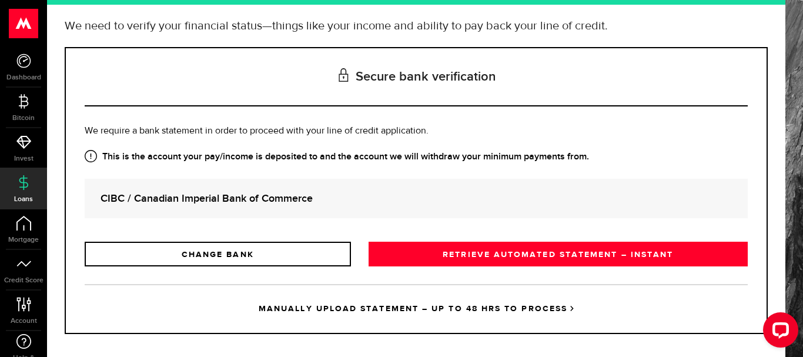
scroll to position [106, 0]
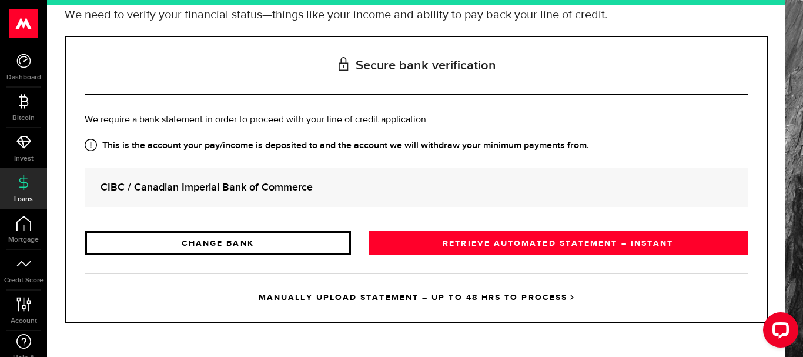
click at [260, 239] on link "CHANGE BANK" at bounding box center [218, 242] width 266 height 25
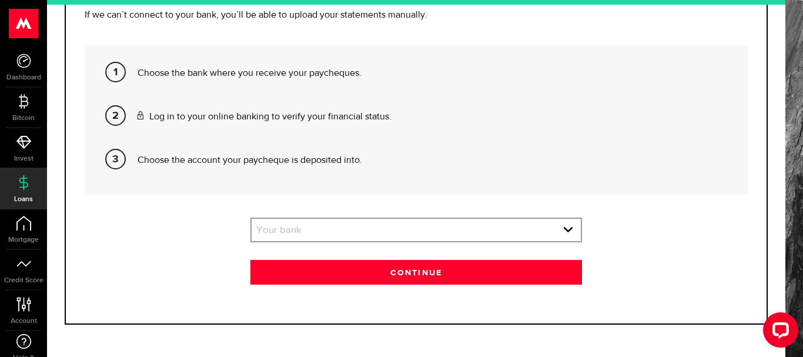
scroll to position [239, 0]
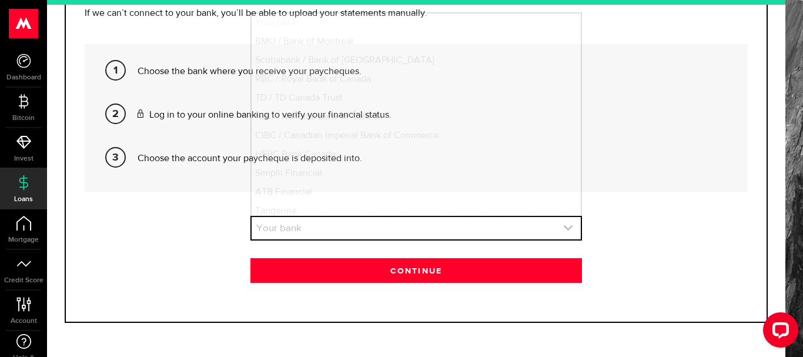
click at [289, 228] on link "expand select" at bounding box center [416, 228] width 329 height 22
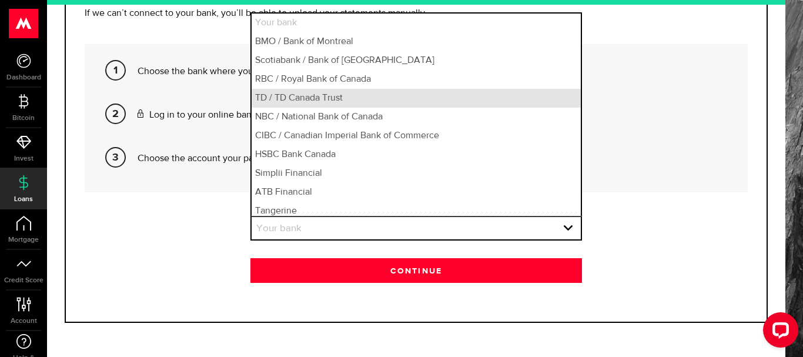
click at [344, 101] on li "TD / TD Canada Trust" at bounding box center [416, 98] width 329 height 19
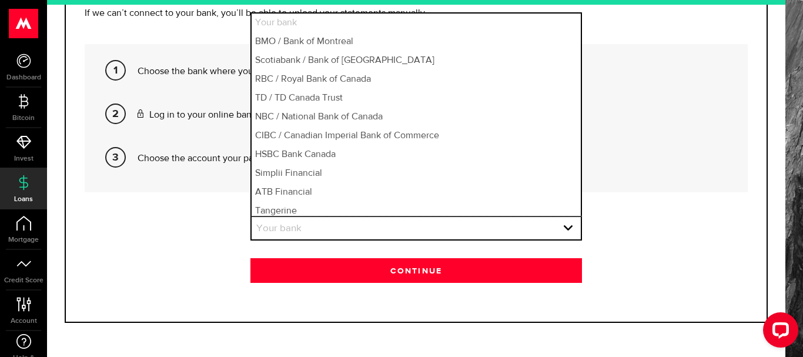
select select "4"
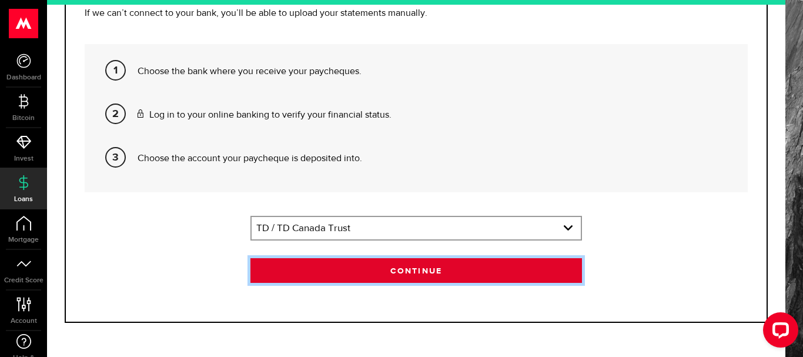
click at [322, 276] on button "Continue" at bounding box center [416, 270] width 332 height 25
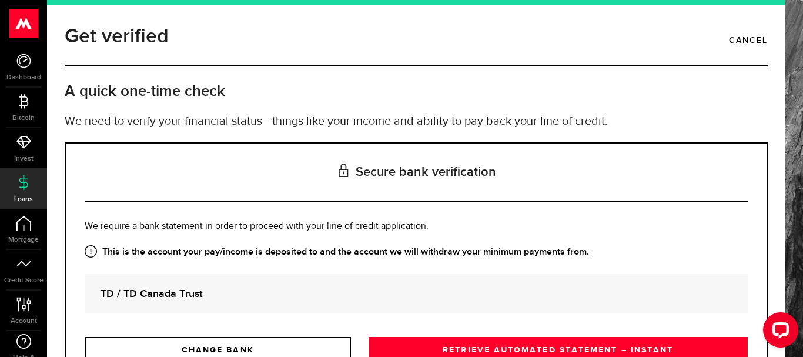
scroll to position [106, 0]
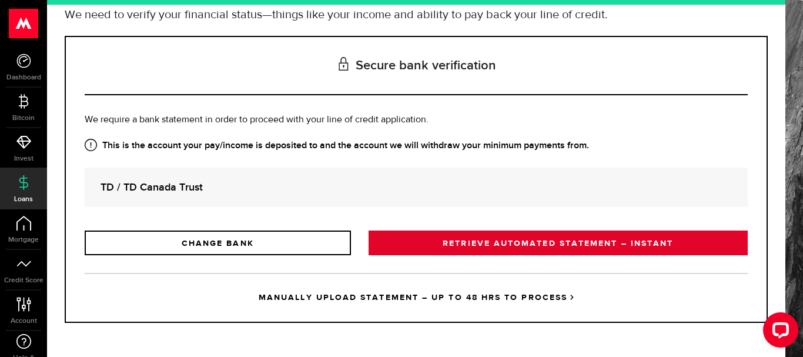
click at [509, 243] on link "RETRIEVE AUTOMATED STATEMENT – INSTANT" at bounding box center [558, 242] width 379 height 25
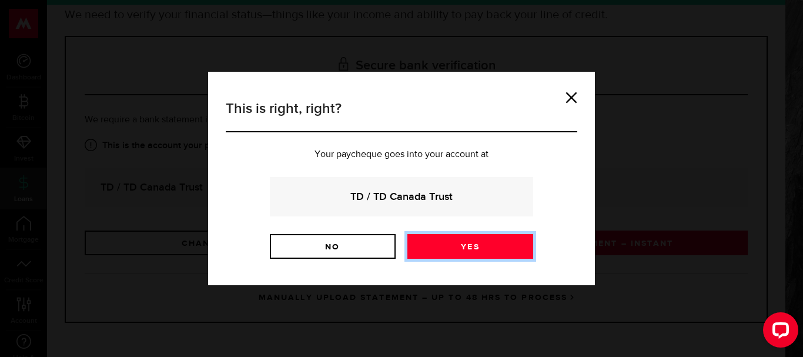
click at [509, 243] on link "Yes" at bounding box center [470, 246] width 126 height 25
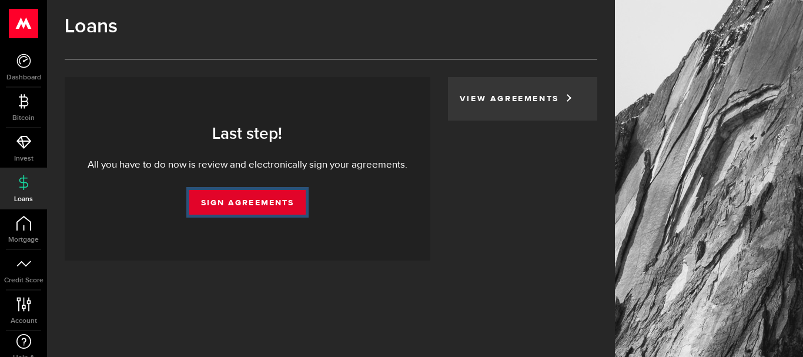
click at [287, 209] on link "Sign Agreements" at bounding box center [247, 202] width 116 height 25
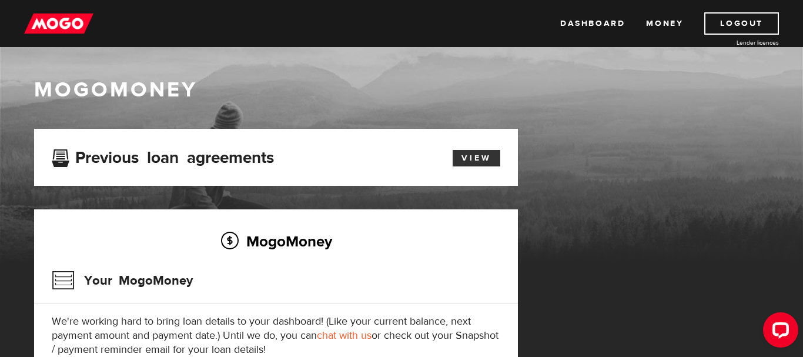
click at [494, 156] on link "View" at bounding box center [477, 158] width 48 height 16
